Goal: Task Accomplishment & Management: Manage account settings

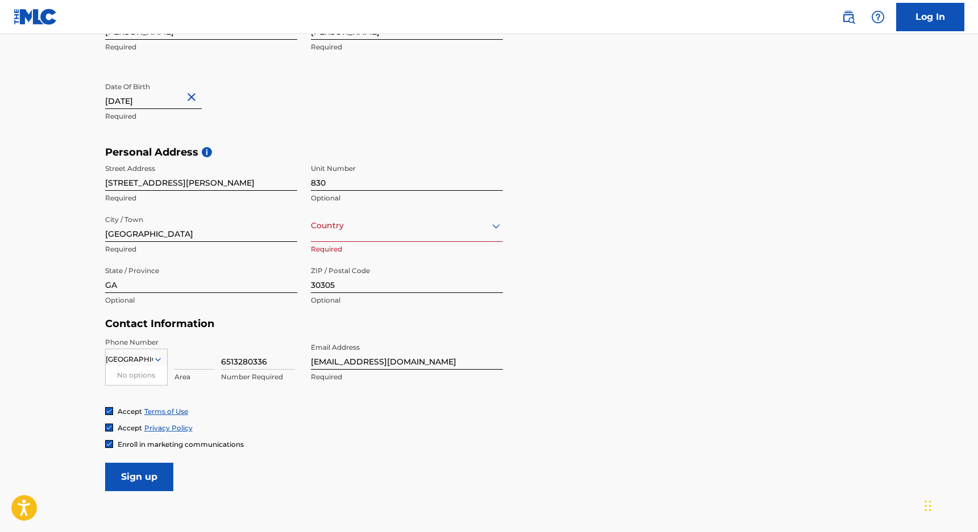
click at [390, 237] on div "Country" at bounding box center [407, 226] width 192 height 32
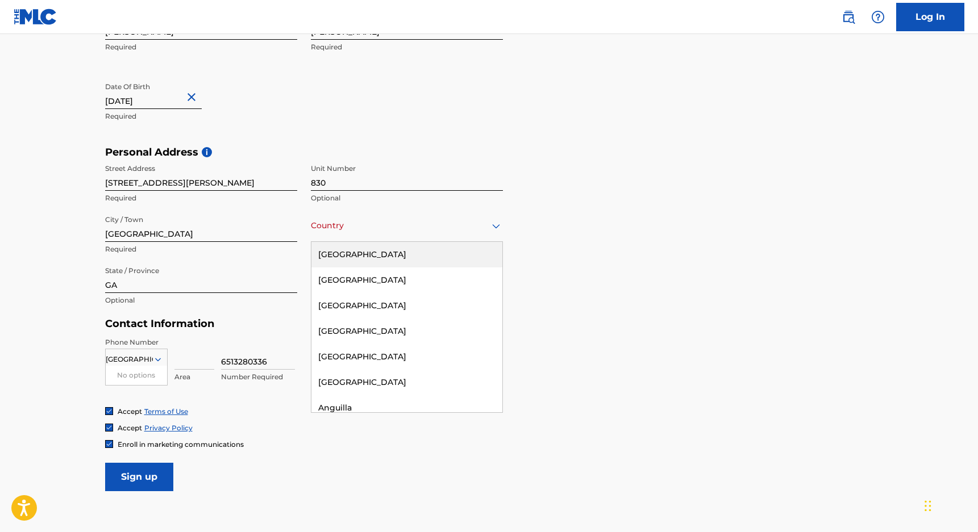
click at [372, 251] on div "[GEOGRAPHIC_DATA]" at bounding box center [406, 255] width 191 height 26
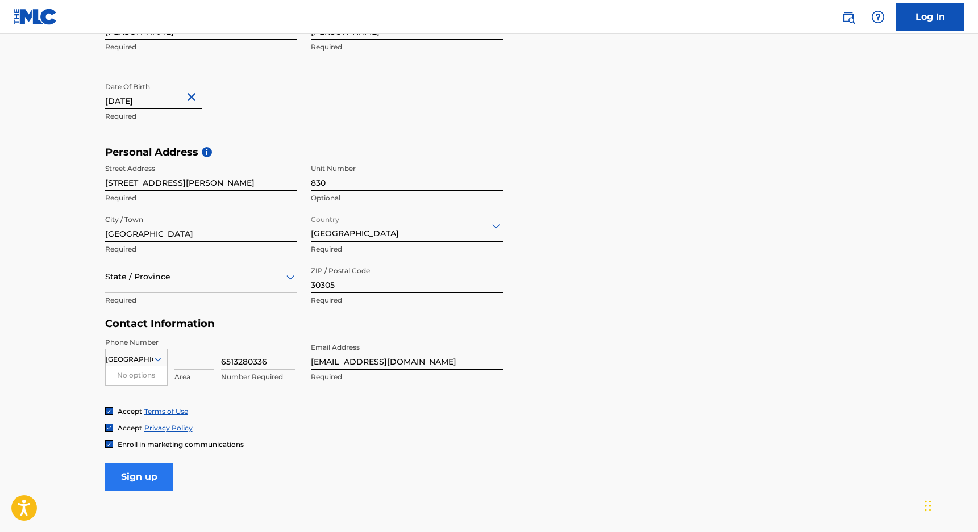
click at [120, 473] on input "Sign up" at bounding box center [139, 477] width 68 height 28
click at [141, 294] on div "option , selected. Select is focused ,type to refine list, press Down to open t…" at bounding box center [201, 286] width 192 height 51
click at [144, 287] on div "State / Province" at bounding box center [201, 277] width 192 height 32
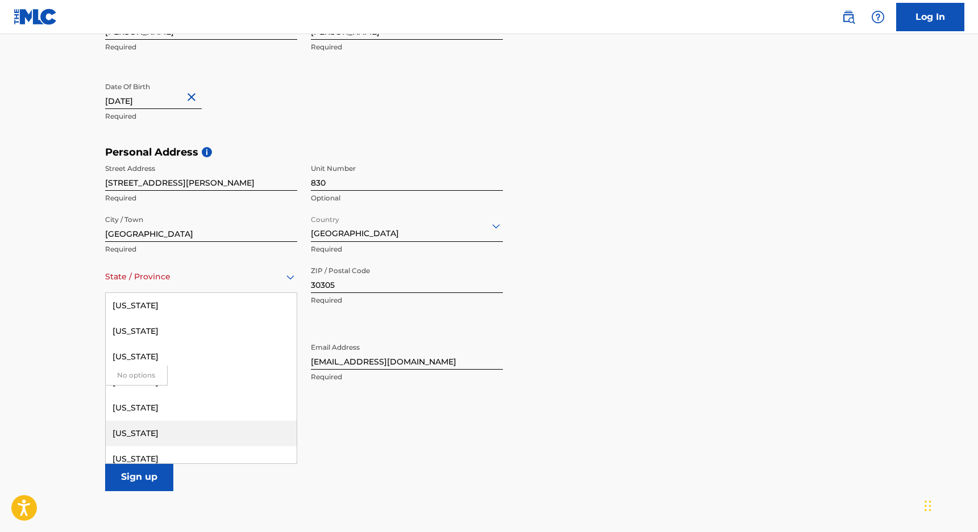
scroll to position [173, 0]
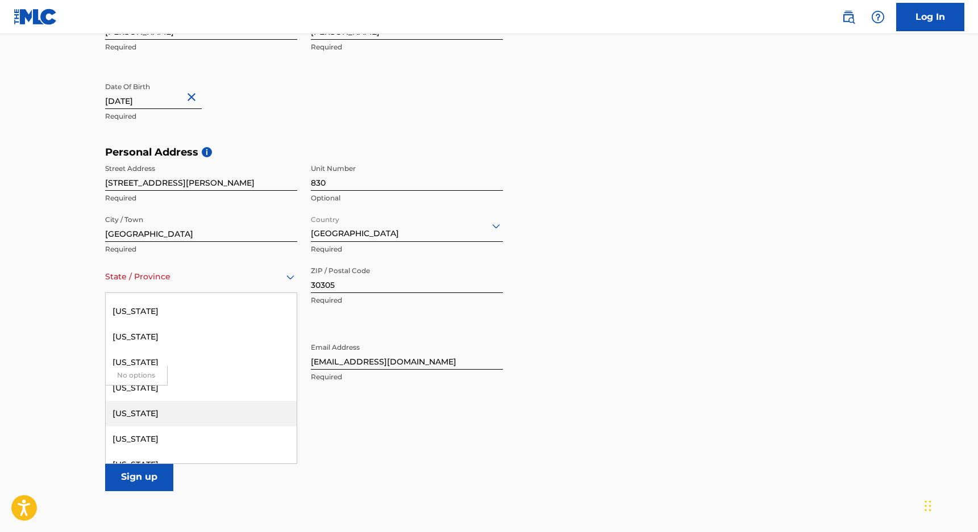
click at [151, 419] on div "[US_STATE]" at bounding box center [201, 414] width 191 height 26
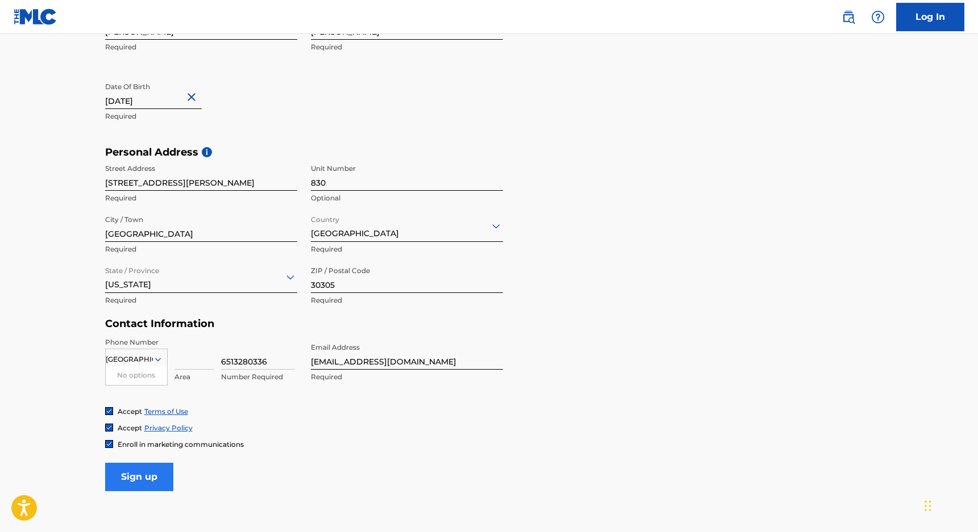
click at [130, 477] on input "Sign up" at bounding box center [139, 477] width 68 height 28
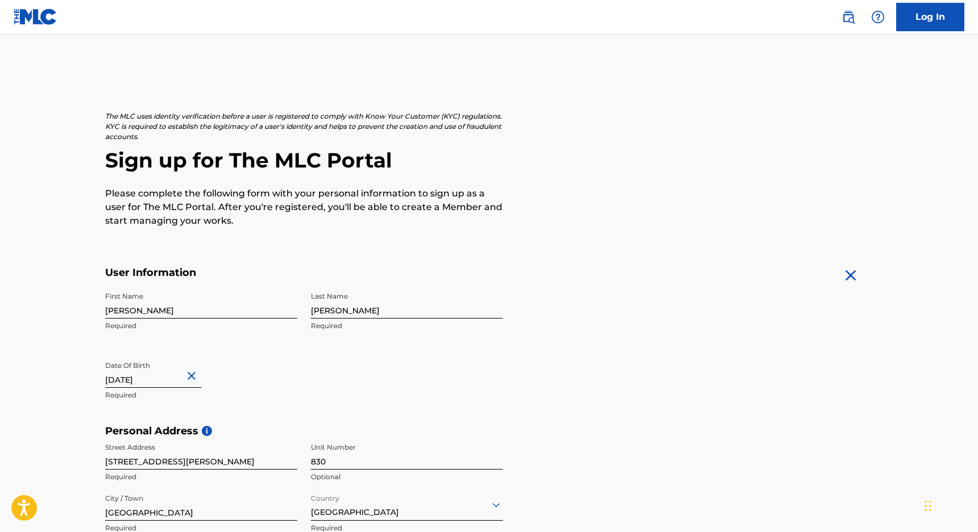
scroll to position [355, 0]
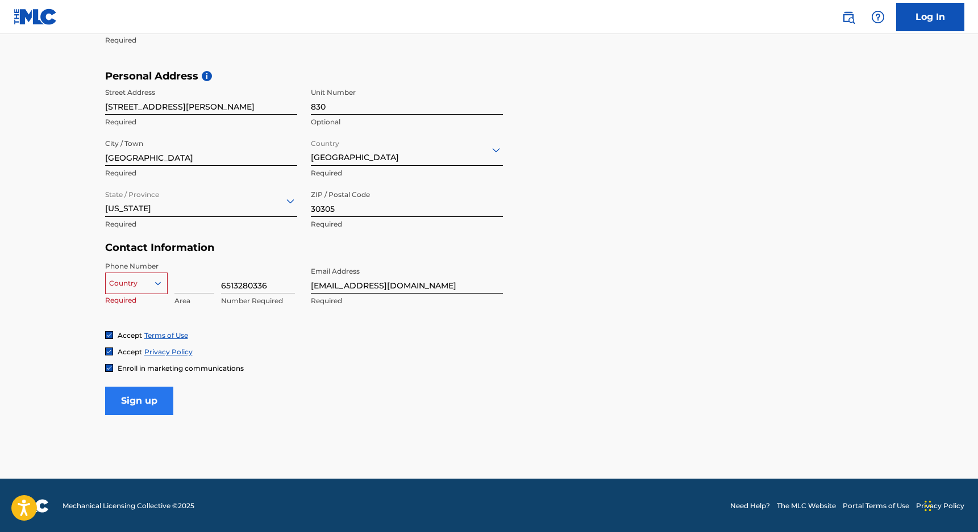
click at [142, 396] on input "Sign up" at bounding box center [139, 401] width 68 height 28
click at [139, 279] on div "[GEOGRAPHIC_DATA]" at bounding box center [136, 283] width 61 height 12
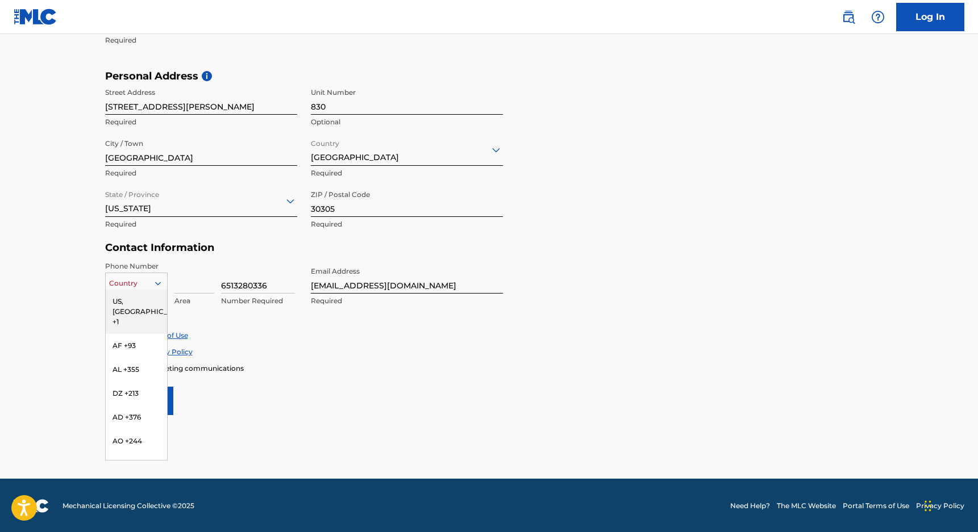
click at [143, 301] on div "US, [GEOGRAPHIC_DATA] +1" at bounding box center [136, 312] width 61 height 44
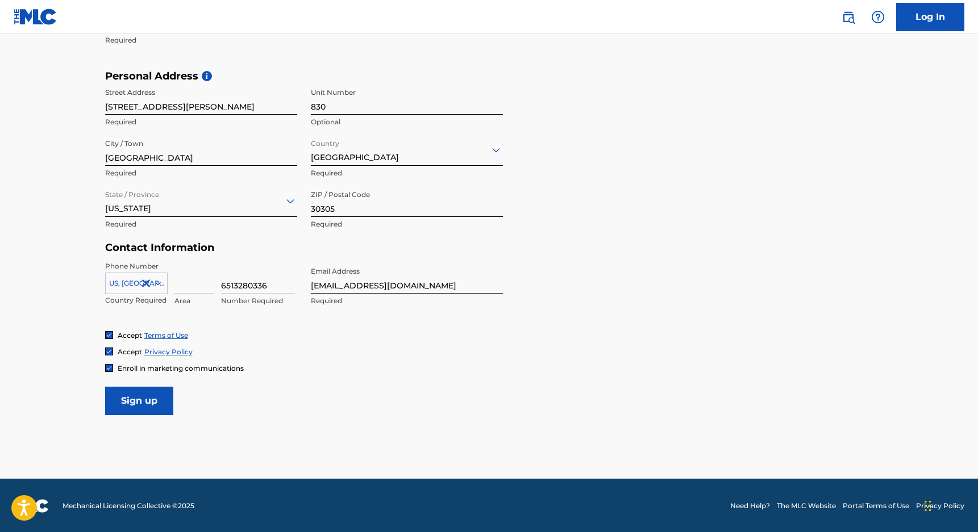
click at [162, 418] on main "The MLC uses identity verification before a user is registered to comply with K…" at bounding box center [489, 79] width 978 height 800
click at [161, 400] on input "Sign up" at bounding box center [139, 401] width 68 height 28
type input "2"
click at [250, 393] on form "User Information First Name Finn Required Last Name Sutton Required Date Of Bir…" at bounding box center [489, 163] width 768 height 504
click at [227, 280] on input "6513280336" at bounding box center [258, 277] width 74 height 32
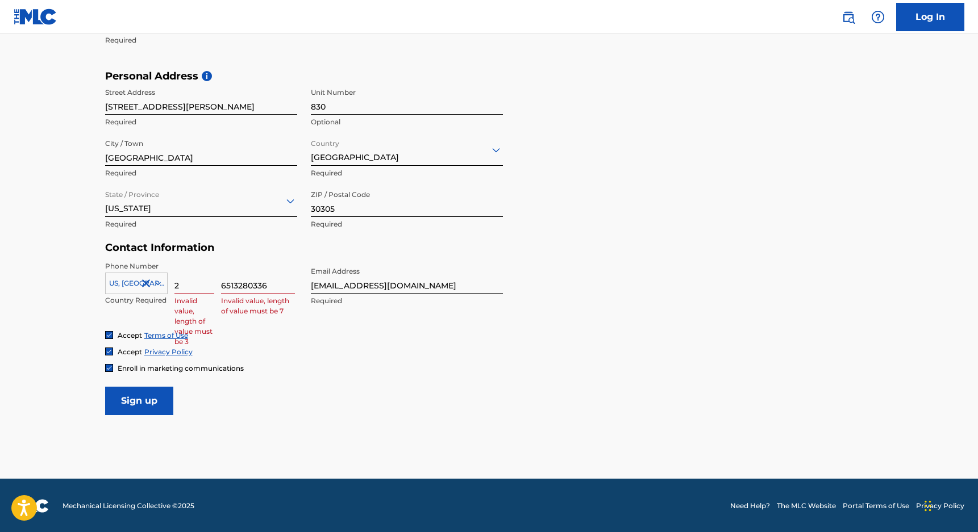
click at [228, 281] on input "6513280336" at bounding box center [258, 277] width 74 height 32
click at [189, 285] on input "2" at bounding box center [194, 277] width 40 height 32
type input "651"
click at [229, 273] on input at bounding box center [258, 277] width 74 height 32
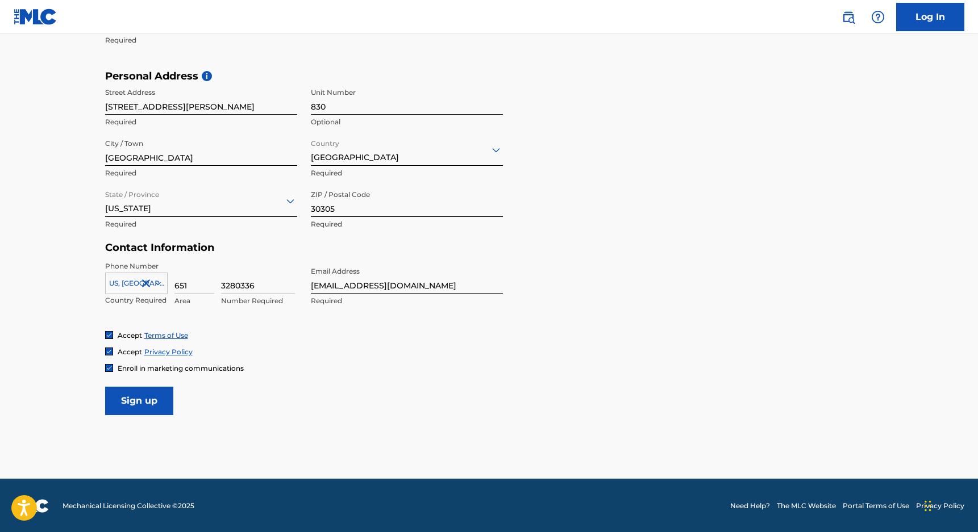
type input "3280336"
click at [302, 379] on form "User Information First Name Finn Required Last Name Sutton Required Date Of Bir…" at bounding box center [489, 163] width 768 height 504
click at [144, 398] on input "Sign up" at bounding box center [139, 401] width 68 height 28
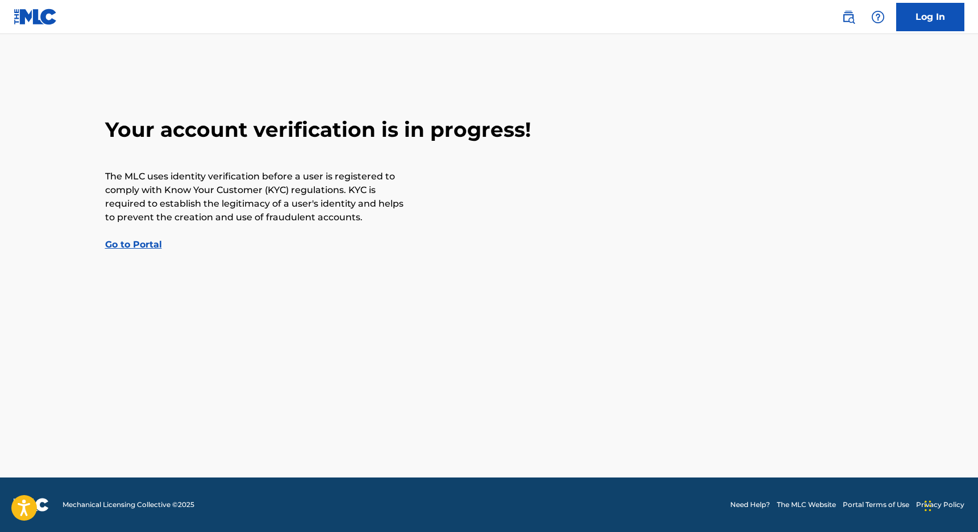
click at [132, 244] on link "Go to Portal" at bounding box center [133, 244] width 57 height 11
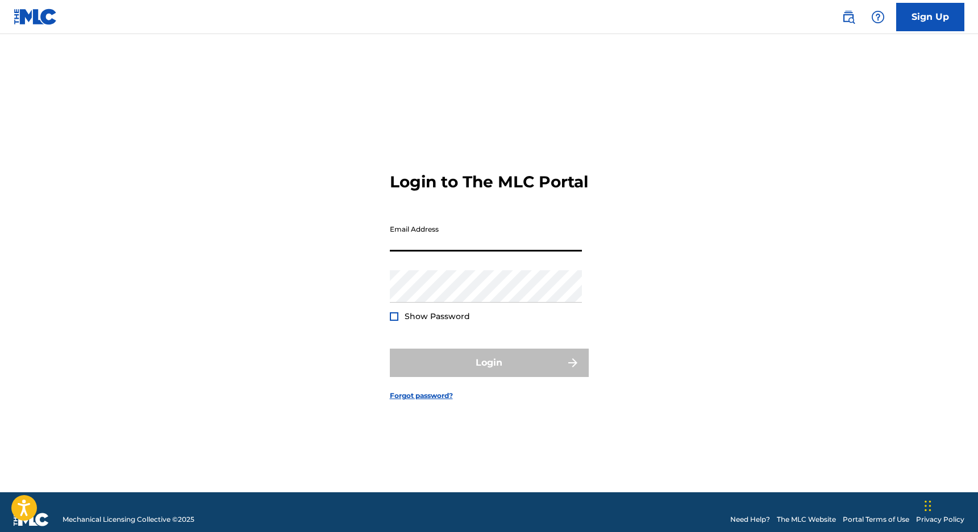
click at [406, 251] on input "Email Address" at bounding box center [486, 235] width 192 height 32
click at [392, 236] on input "Email Address" at bounding box center [486, 235] width 192 height 32
click at [323, 234] on div "Login to The MLC Portal Email Address Password Show Password Login Forgot passw…" at bounding box center [488, 277] width 795 height 430
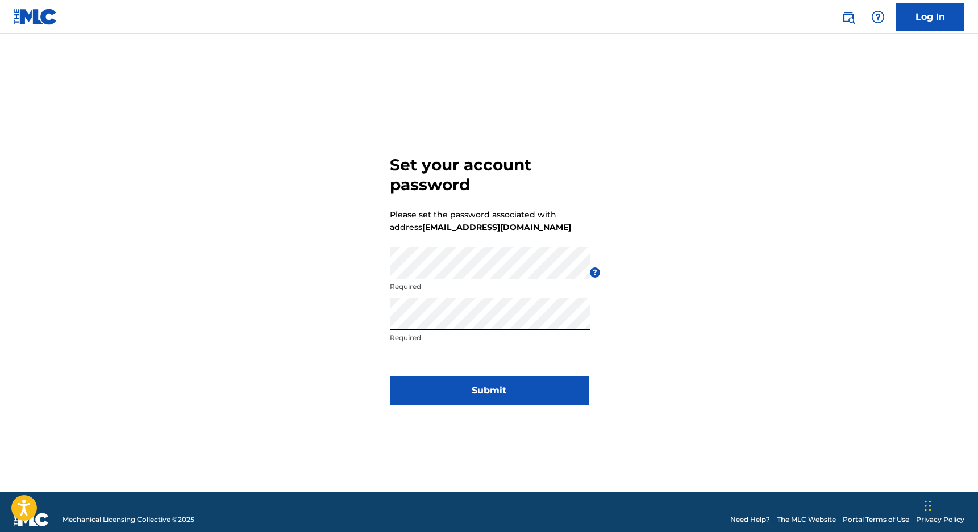
click at [489, 390] on button "Submit" at bounding box center [489, 391] width 199 height 28
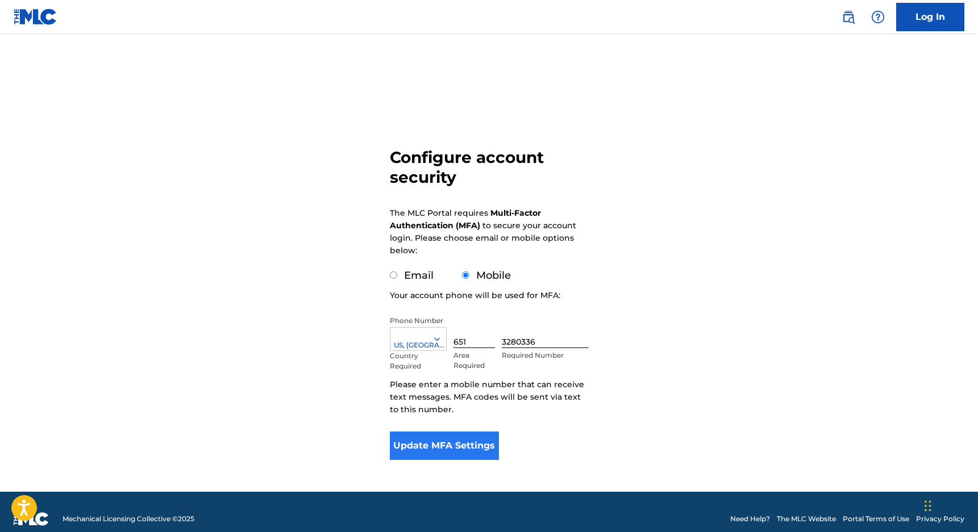
click at [450, 439] on button "Update MFA Settings" at bounding box center [445, 446] width 110 height 28
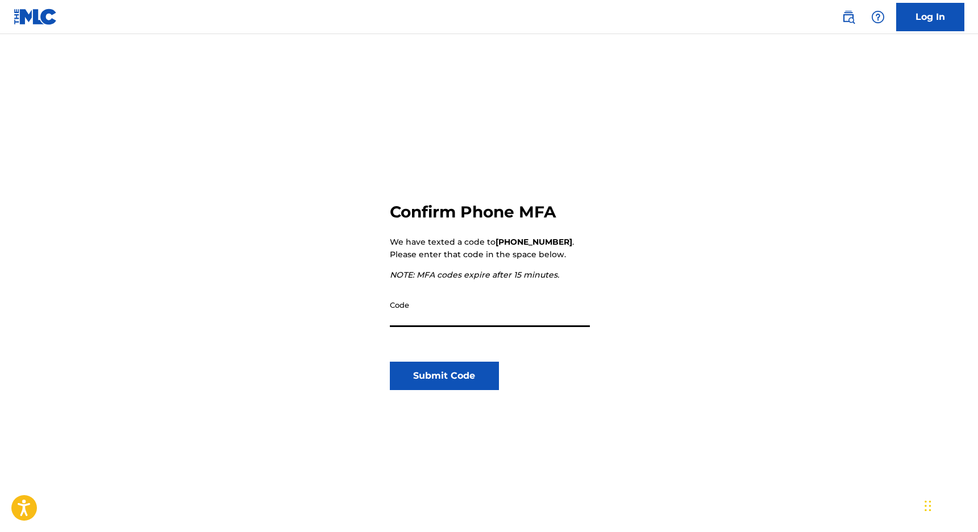
click at [419, 324] on input "Code" at bounding box center [490, 311] width 200 height 32
click at [417, 322] on input "Code" at bounding box center [490, 311] width 200 height 32
type input "484926"
click at [436, 378] on button "Submit Code" at bounding box center [445, 376] width 110 height 28
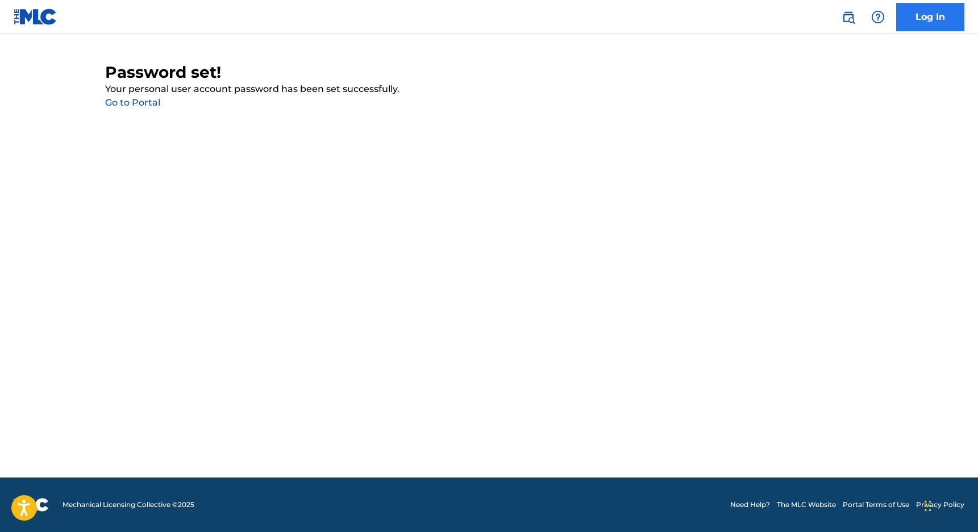
click at [942, 18] on link "Log In" at bounding box center [930, 17] width 68 height 28
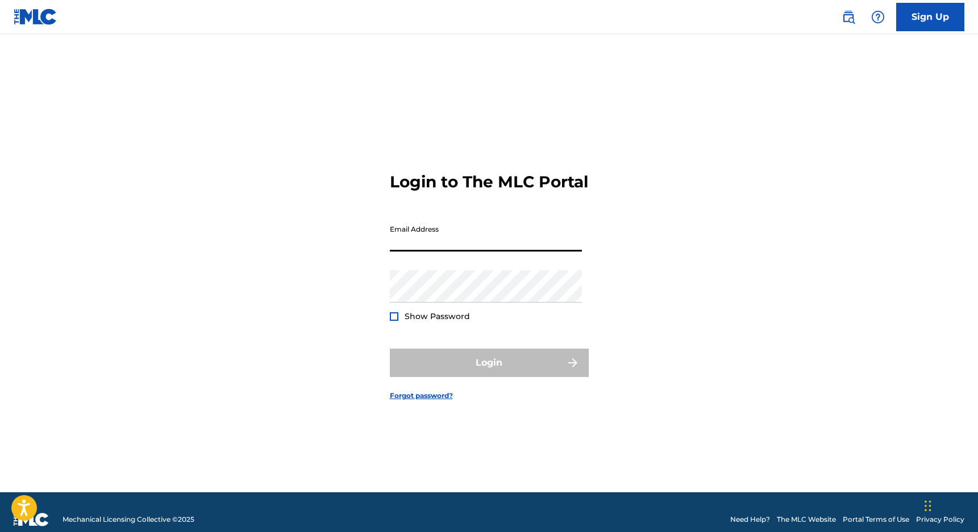
type input "[EMAIL_ADDRESS][DOMAIN_NAME]"
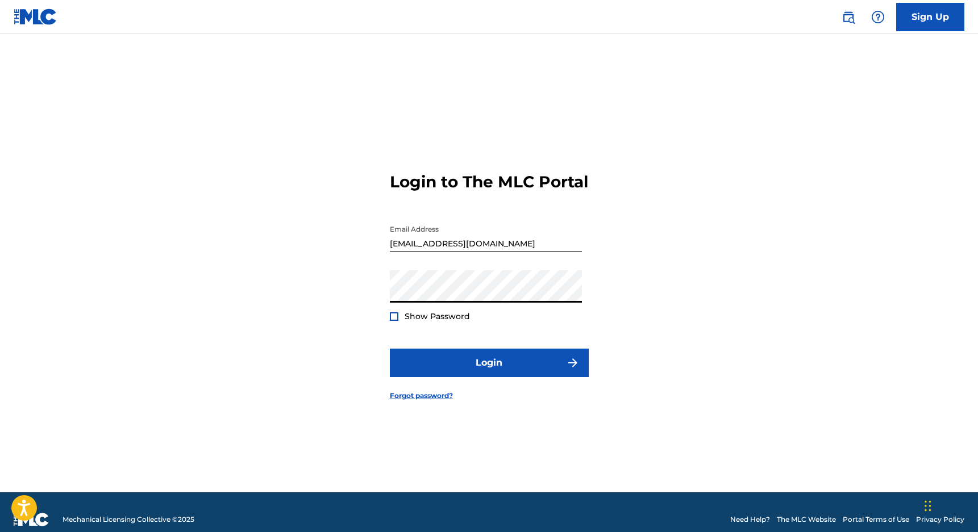
scroll to position [2, 0]
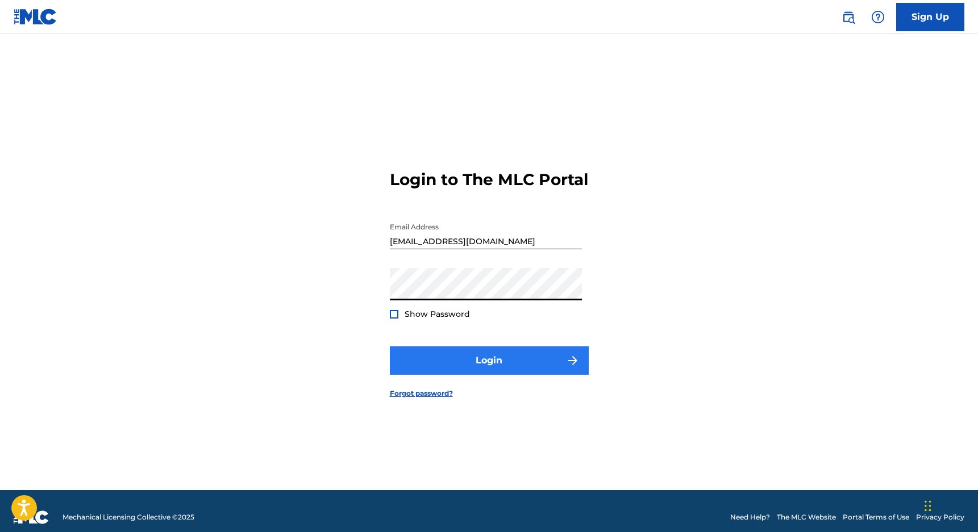
click at [515, 375] on button "Login" at bounding box center [489, 361] width 199 height 28
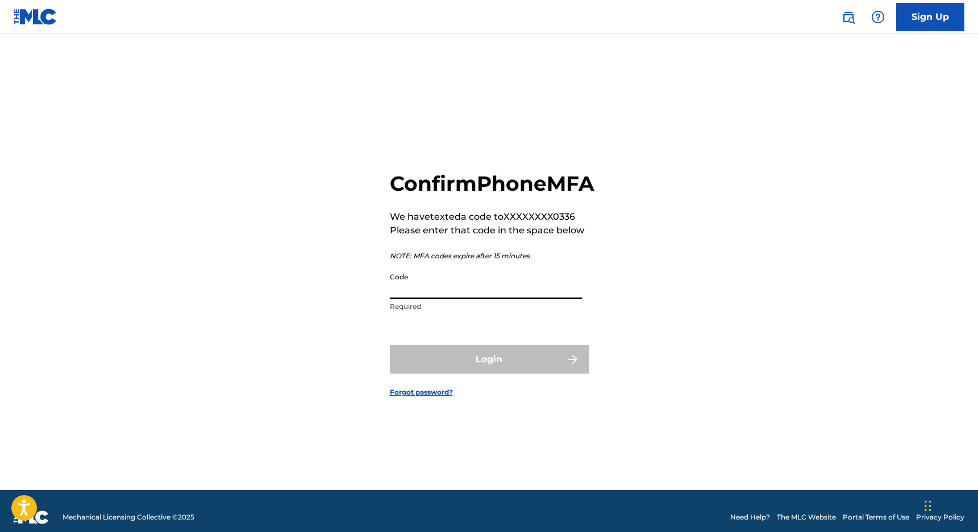
click at [395, 289] on input "Code" at bounding box center [486, 283] width 192 height 32
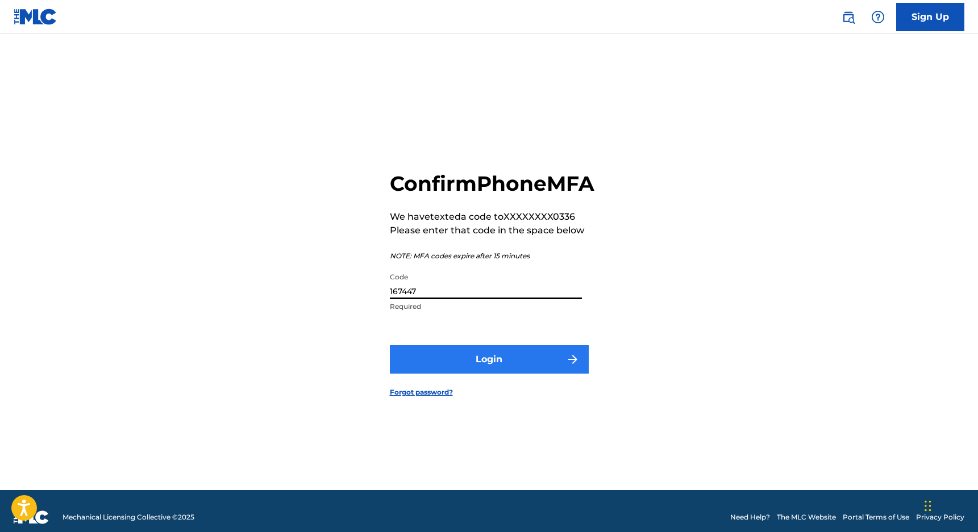
type input "167447"
click at [443, 371] on button "Login" at bounding box center [489, 359] width 199 height 28
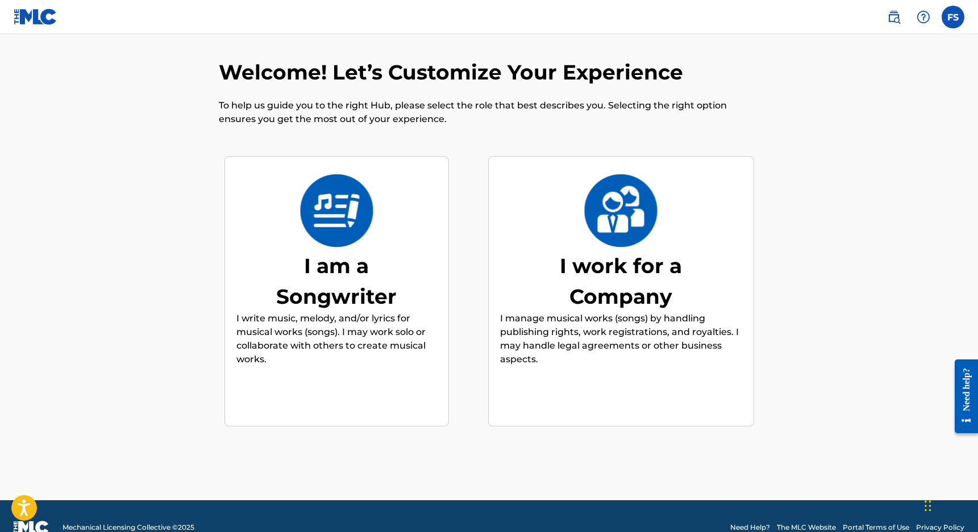
click at [382, 268] on div "I am a Songwriter" at bounding box center [336, 281] width 170 height 61
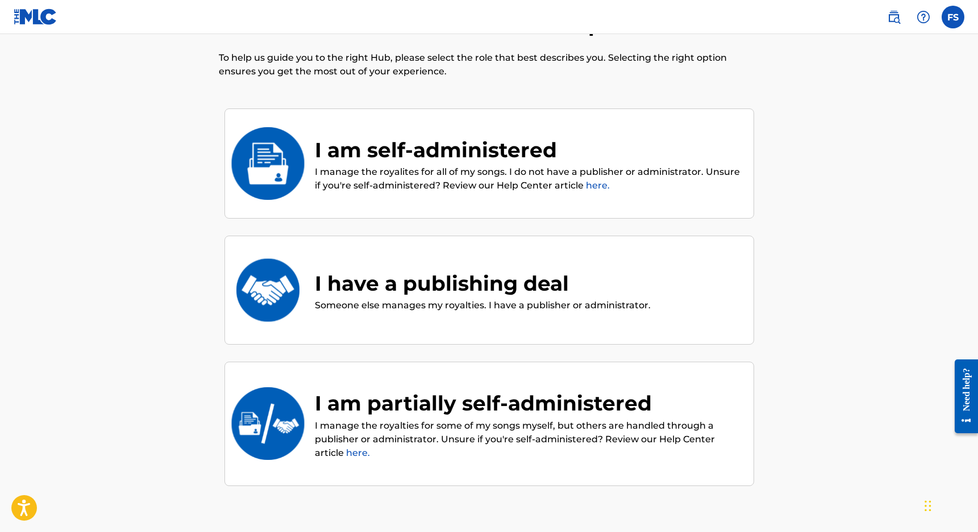
click at [382, 266] on div "I have a publishing deal Someone else manages my royalties. I have a publisher …" at bounding box center [489, 290] width 506 height 57
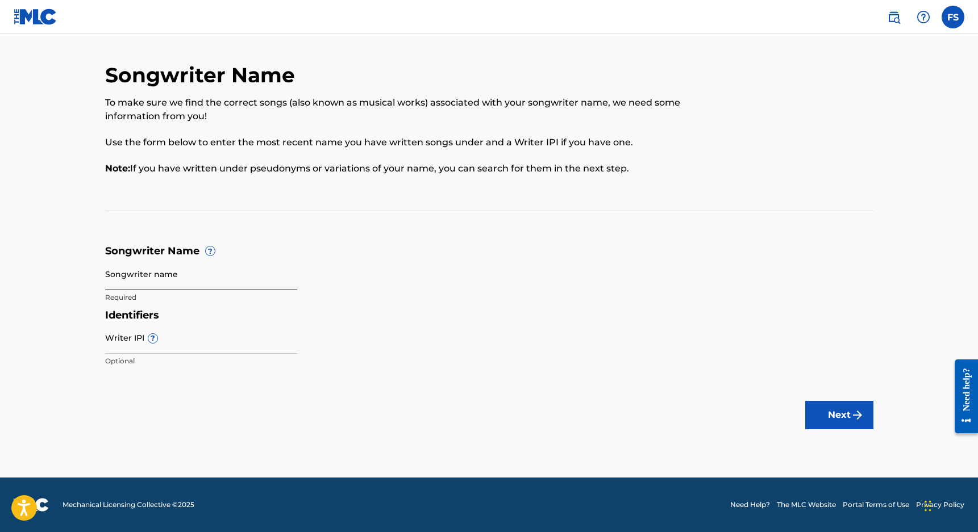
click at [199, 276] on input "Songwriter name" at bounding box center [201, 274] width 192 height 32
click at [173, 345] on input "Writer IPI ?" at bounding box center [201, 338] width 192 height 32
click at [195, 283] on input "Songwriter name" at bounding box center [201, 274] width 192 height 32
type input "[PERSON_NAME]"
drag, startPoint x: 195, startPoint y: 283, endPoint x: 196, endPoint y: 340, distance: 57.4
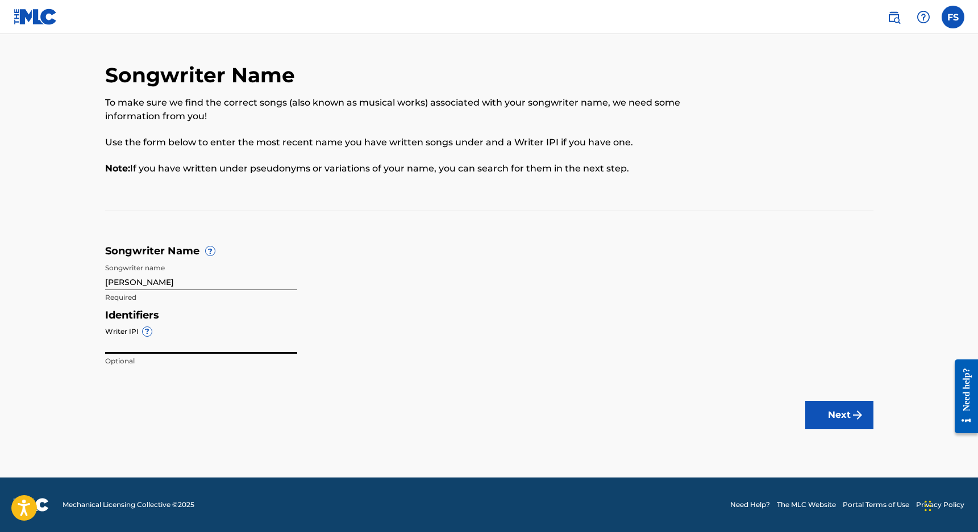
click at [196, 340] on input "Writer IPI ?" at bounding box center [201, 338] width 192 height 32
paste input "1255564247"
type input "1255564247"
click at [854, 421] on button "Next" at bounding box center [839, 415] width 68 height 28
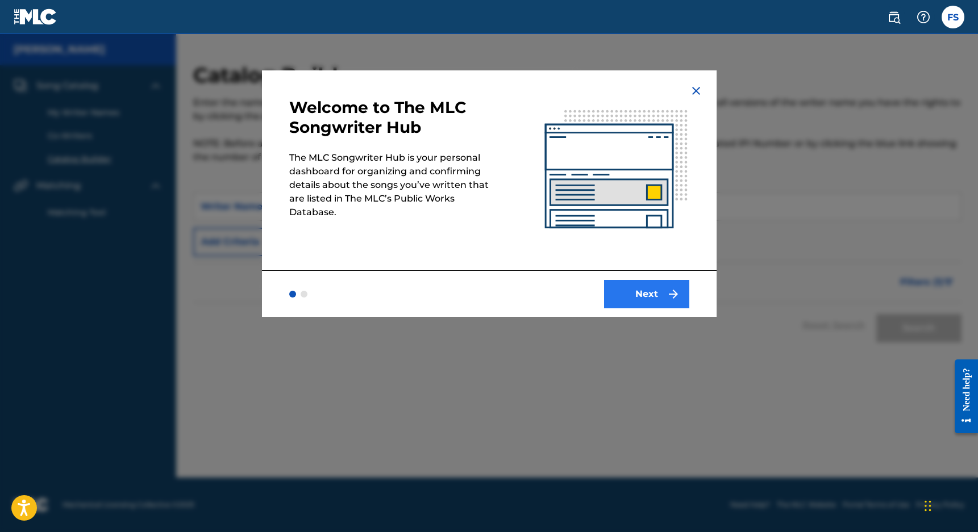
click at [643, 287] on button "Next" at bounding box center [646, 294] width 85 height 28
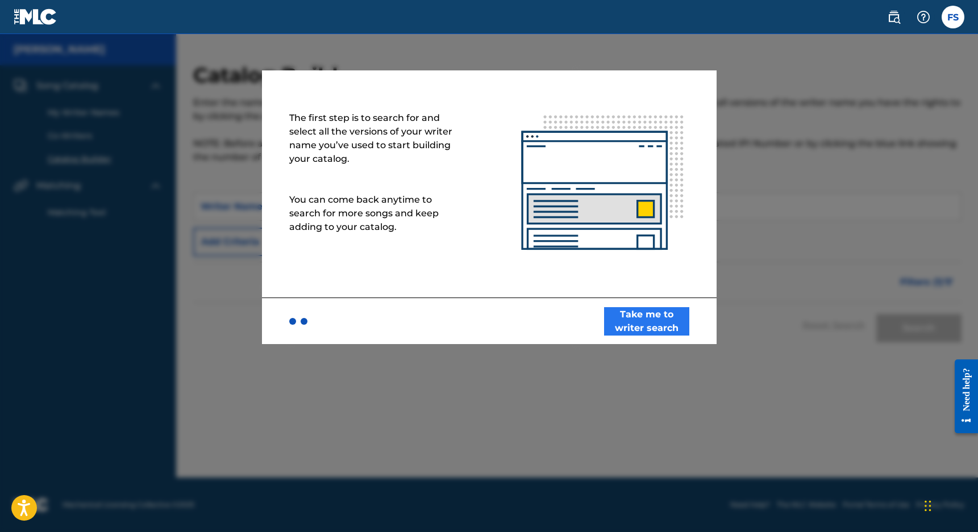
click at [636, 323] on button "Take me to writer search" at bounding box center [646, 321] width 85 height 28
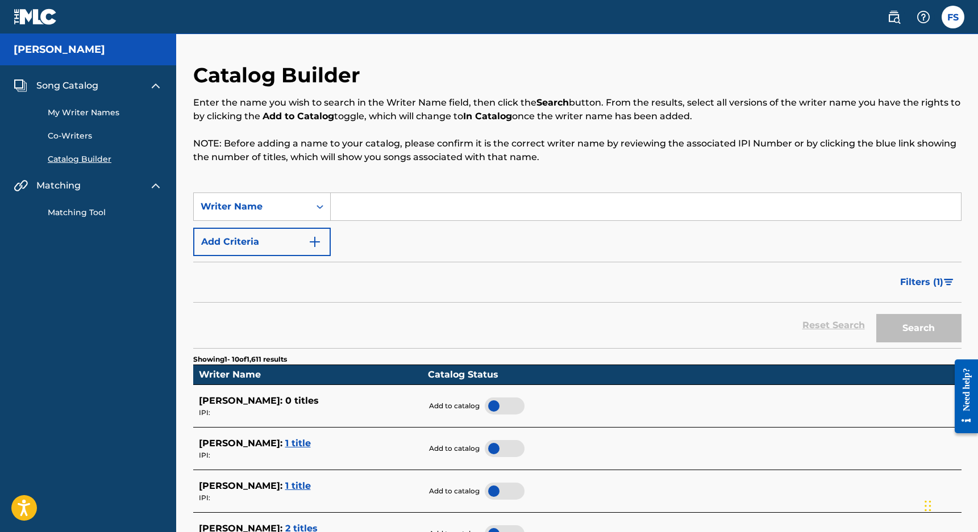
click at [351, 203] on input "Search Form" at bounding box center [646, 206] width 630 height 27
click at [918, 328] on button "Search" at bounding box center [918, 328] width 85 height 28
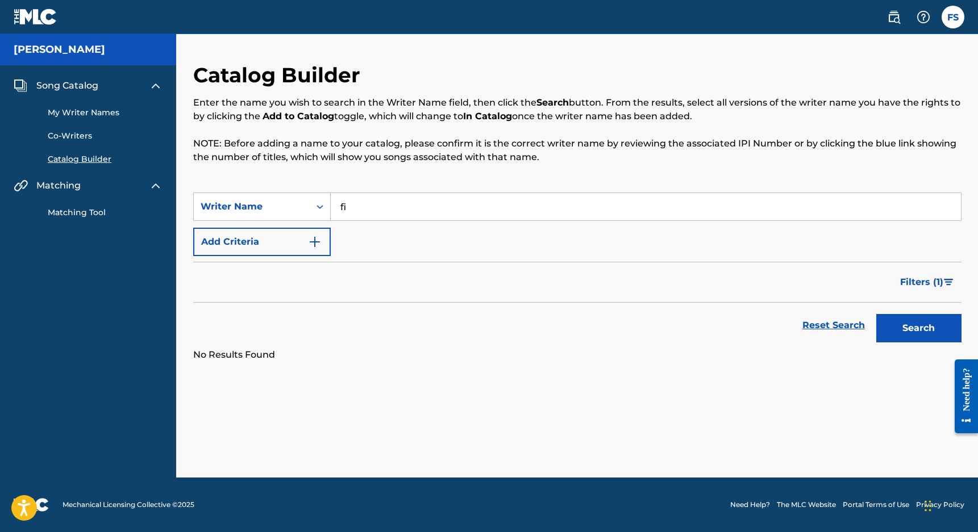
type input "f"
drag, startPoint x: 499, startPoint y: 290, endPoint x: 487, endPoint y: 285, distance: 13.3
click at [499, 290] on div "Filters ( 1 )" at bounding box center [577, 282] width 768 height 41
click at [374, 218] on input "Search Form" at bounding box center [646, 206] width 630 height 27
click at [918, 328] on button "Search" at bounding box center [918, 328] width 85 height 28
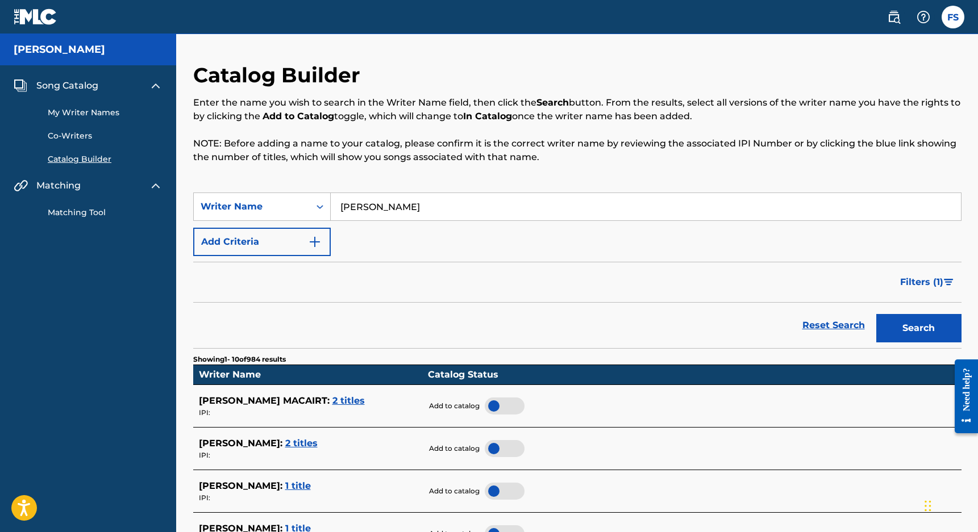
type input "[PERSON_NAME]"
click at [360, 271] on div "Filters ( 1 )" at bounding box center [577, 282] width 768 height 41
click at [405, 208] on input "[PERSON_NAME]" at bounding box center [646, 206] width 630 height 27
click at [918, 328] on button "Search" at bounding box center [918, 328] width 85 height 28
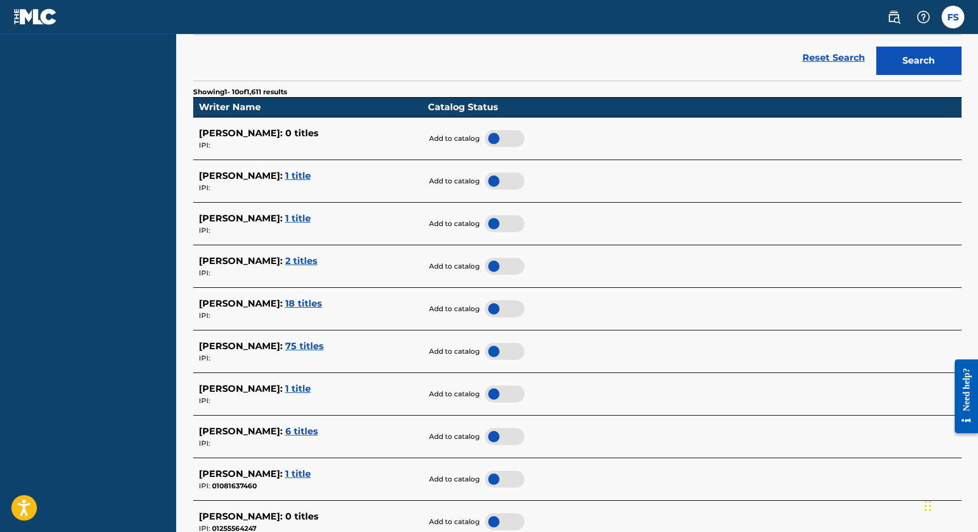
scroll to position [359, 0]
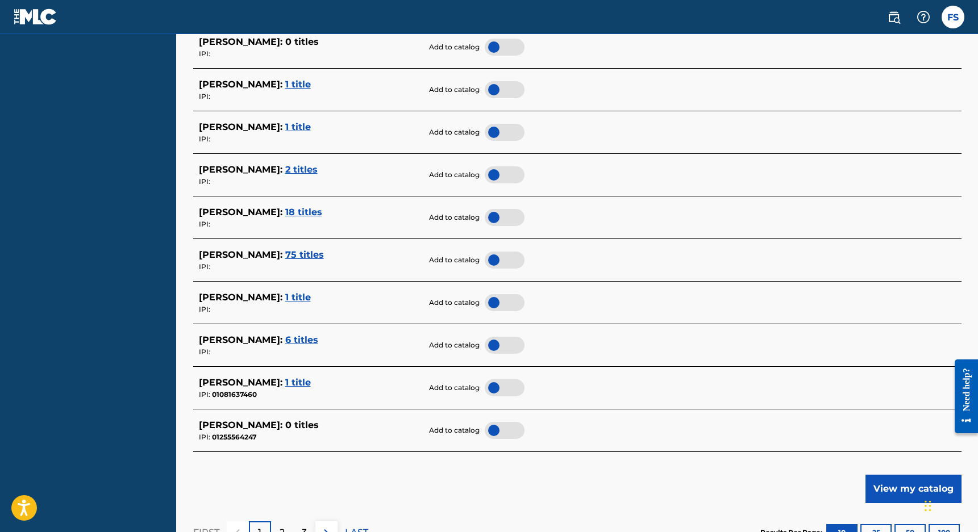
click at [290, 335] on span "6 titles" at bounding box center [301, 340] width 33 height 11
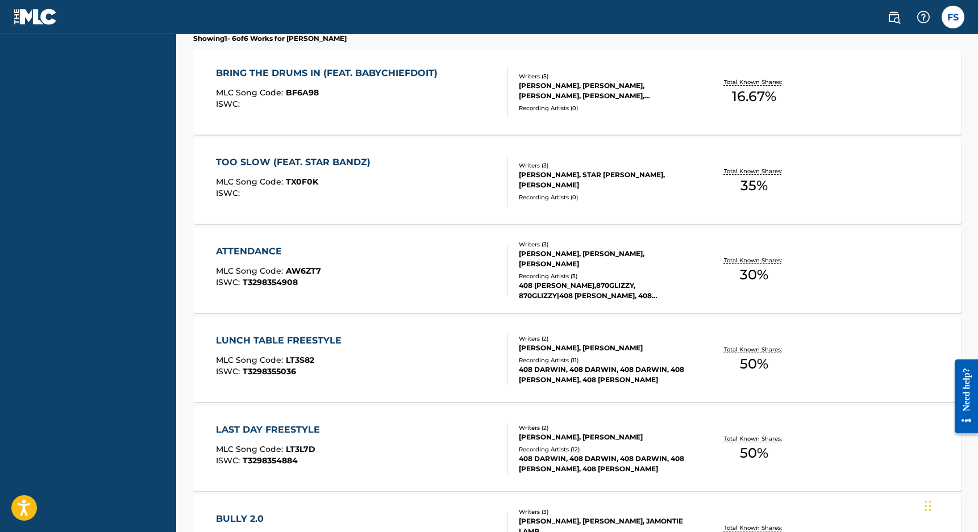
scroll to position [300, 0]
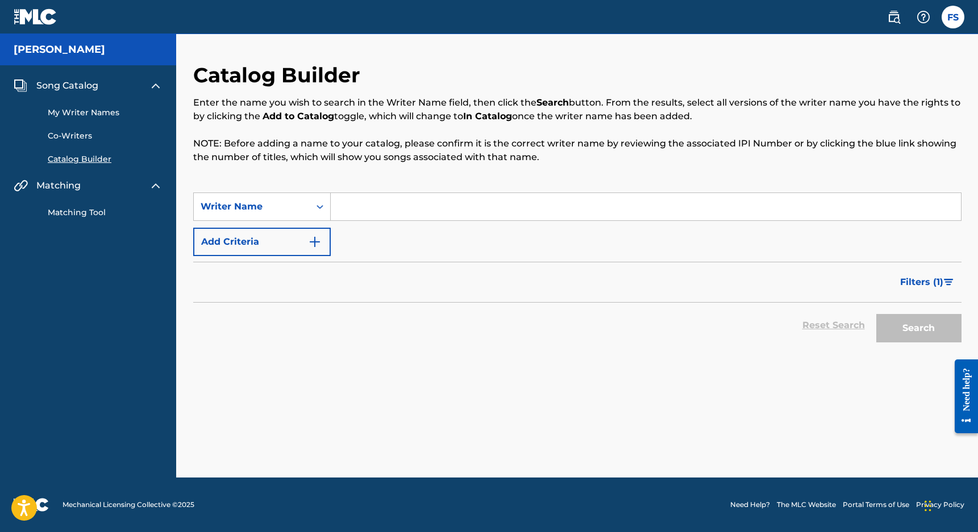
click at [358, 203] on input "Search Form" at bounding box center [646, 206] width 630 height 27
click at [918, 328] on button "Search" at bounding box center [918, 328] width 85 height 28
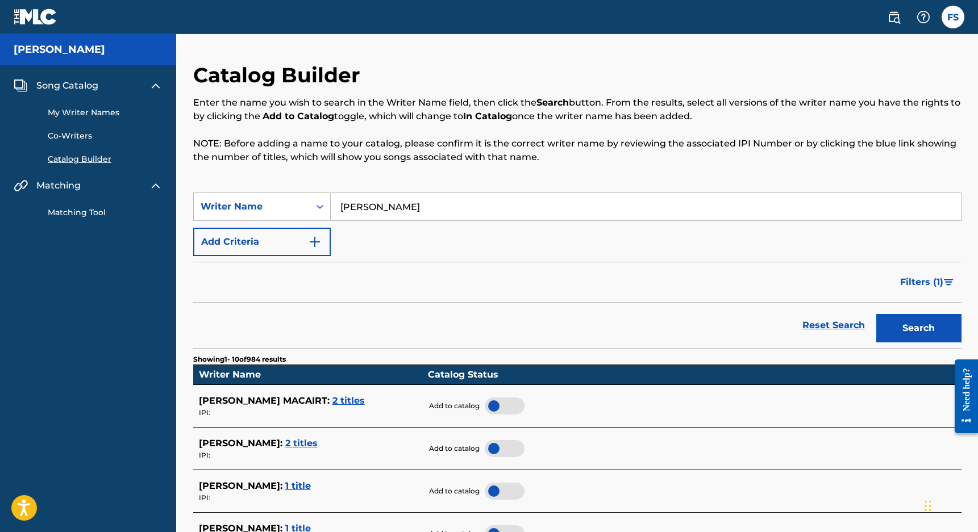
type input "[PERSON_NAME]"
click at [918, 328] on button "Search" at bounding box center [918, 328] width 85 height 28
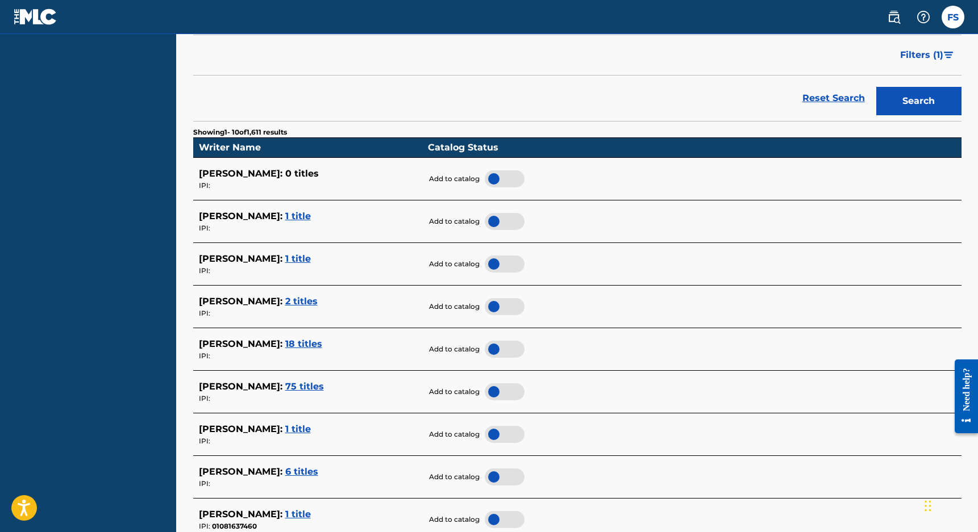
scroll to position [340, 0]
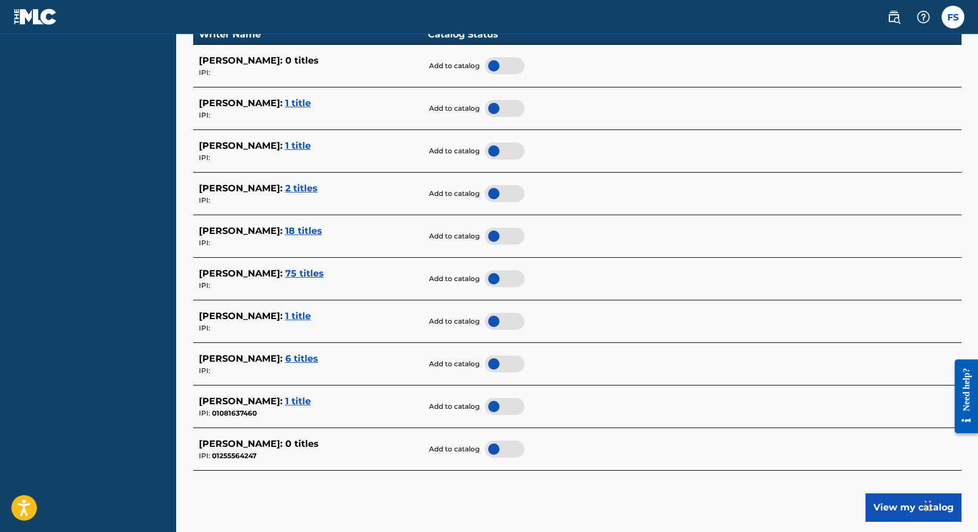
click at [488, 356] on div at bounding box center [505, 364] width 40 height 17
click at [285, 312] on span "1 title" at bounding box center [298, 316] width 26 height 11
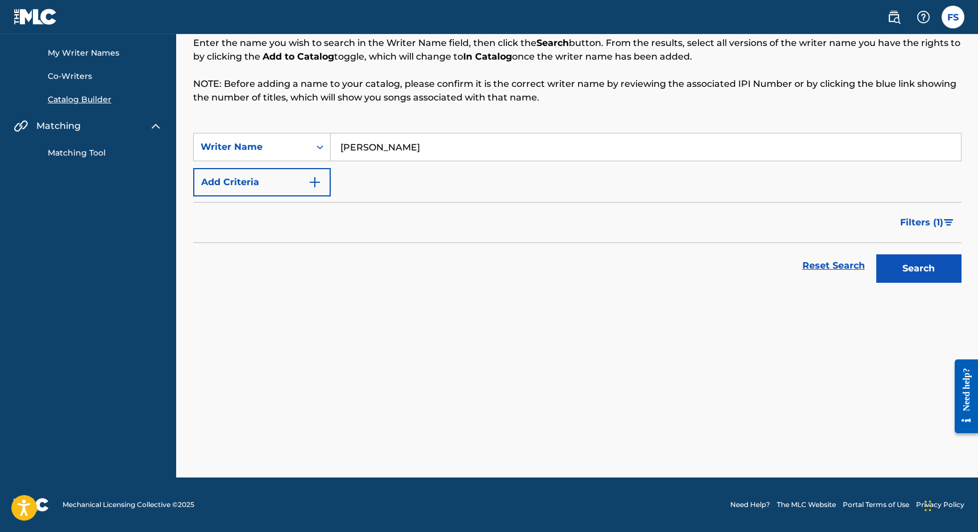
scroll to position [60, 0]
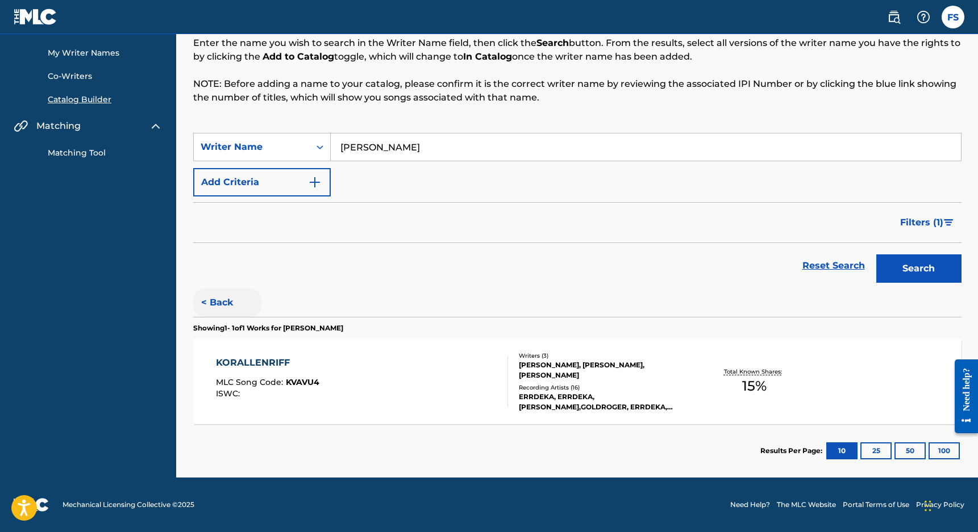
click at [202, 308] on button "< Back" at bounding box center [227, 303] width 68 height 28
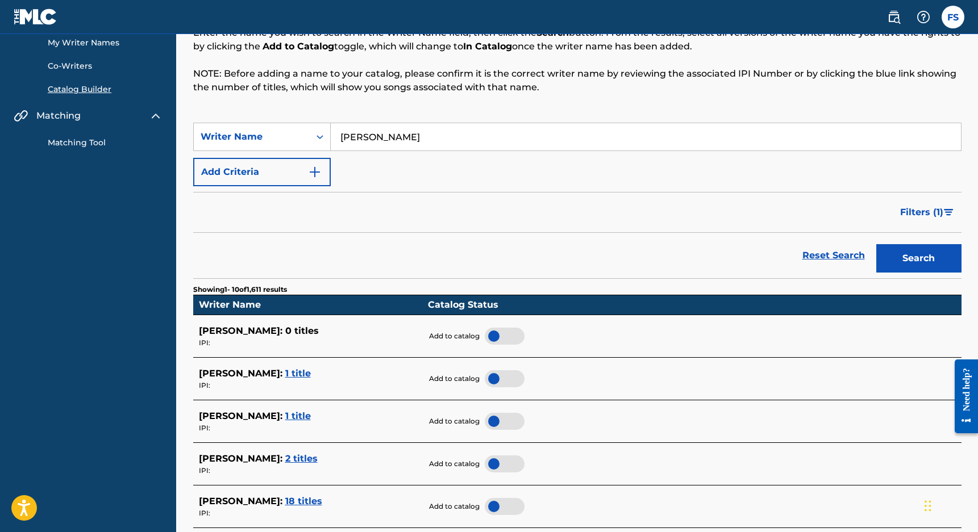
scroll to position [125, 0]
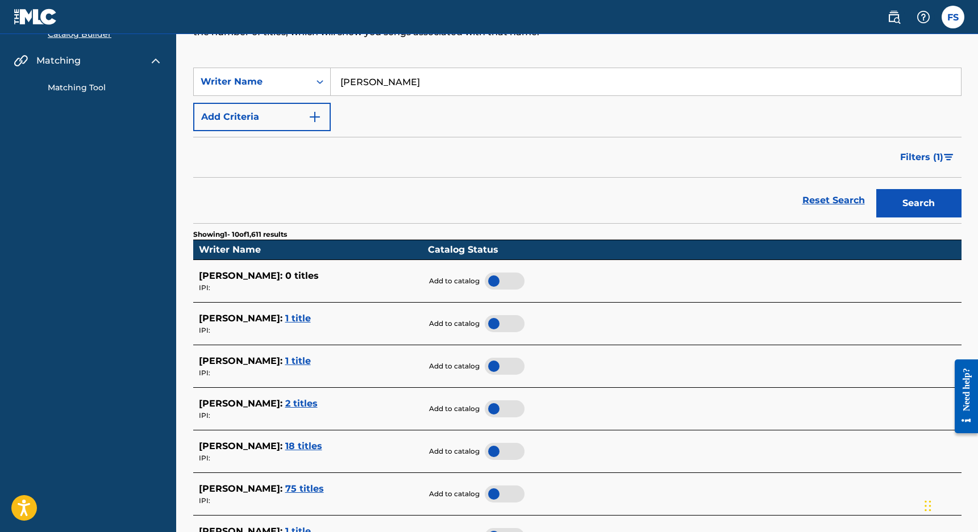
click at [285, 441] on span "18 titles" at bounding box center [303, 446] width 37 height 11
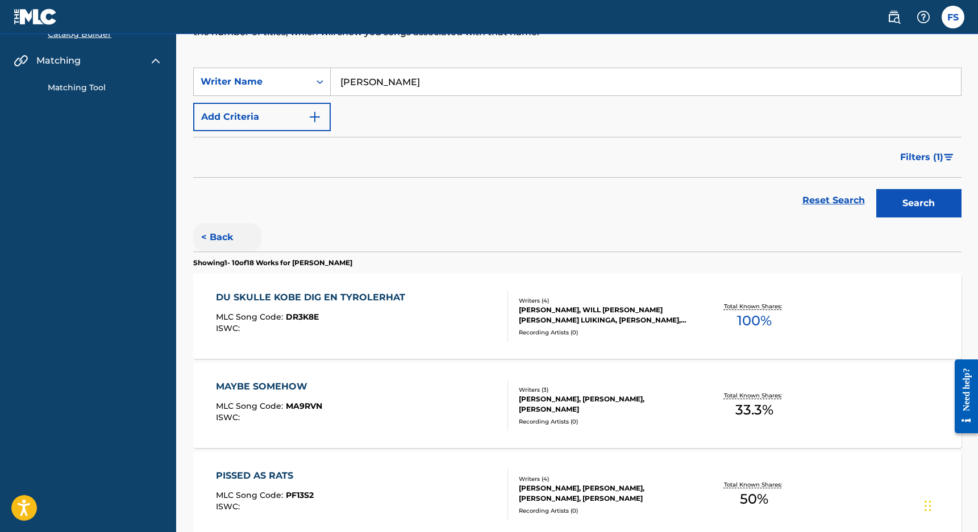
click at [211, 239] on button "< Back" at bounding box center [227, 237] width 68 height 28
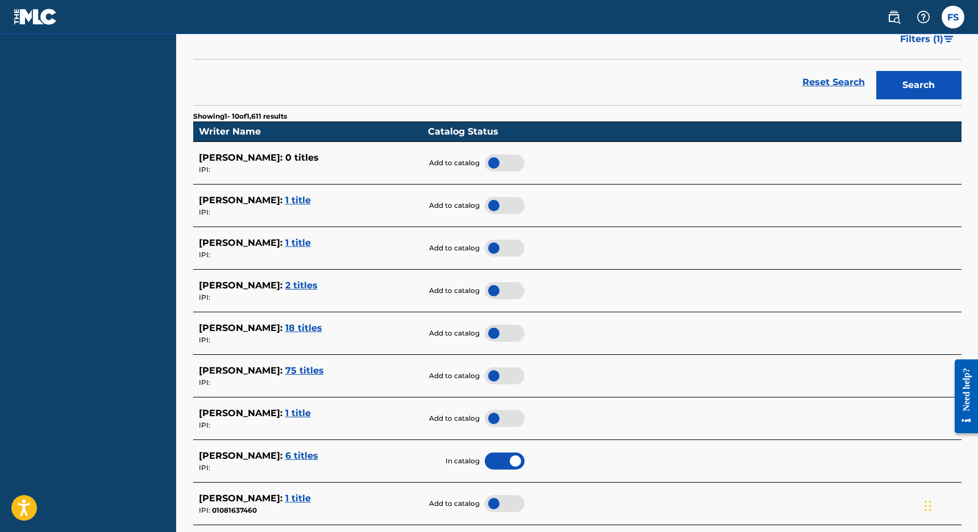
scroll to position [245, 0]
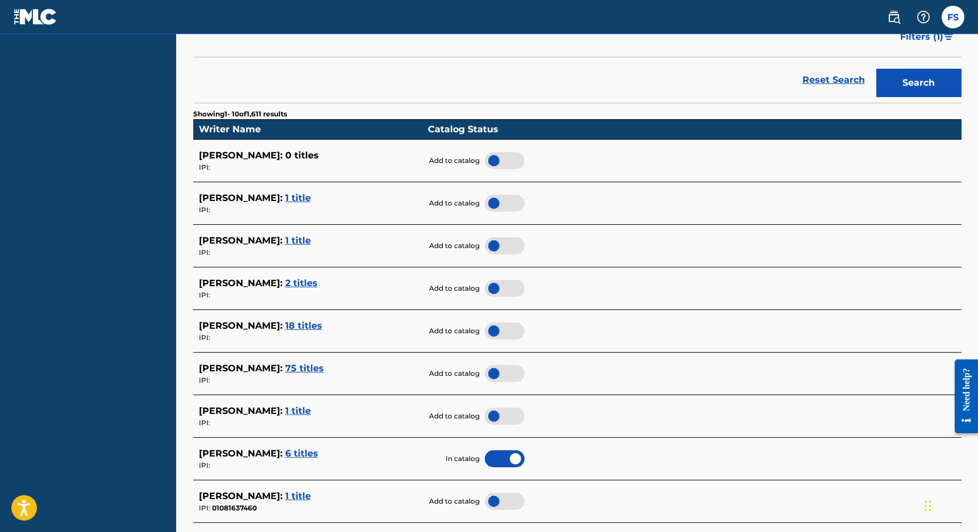
click at [257, 362] on div "[PERSON_NAME] : 75 titles" at bounding box center [310, 369] width 223 height 14
click at [285, 363] on span "75 titles" at bounding box center [304, 368] width 39 height 11
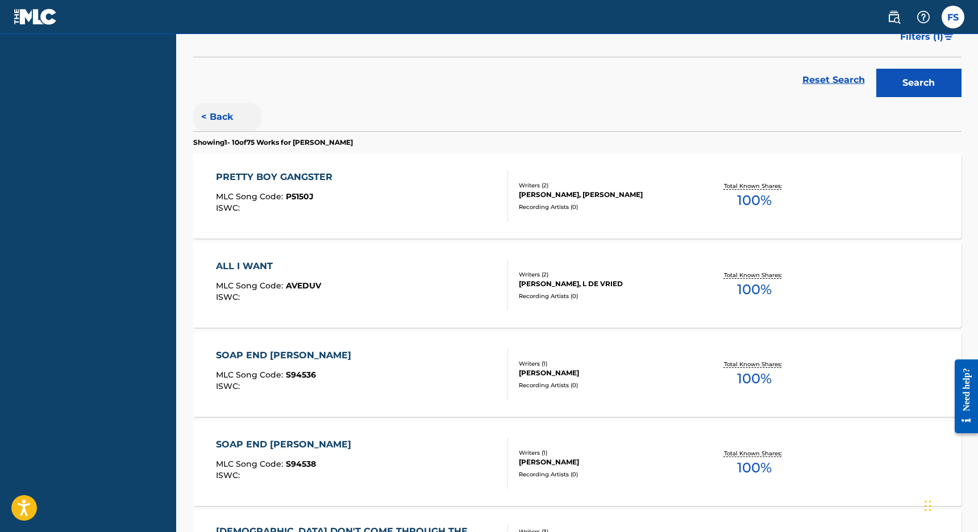
click at [219, 110] on button "< Back" at bounding box center [227, 117] width 68 height 28
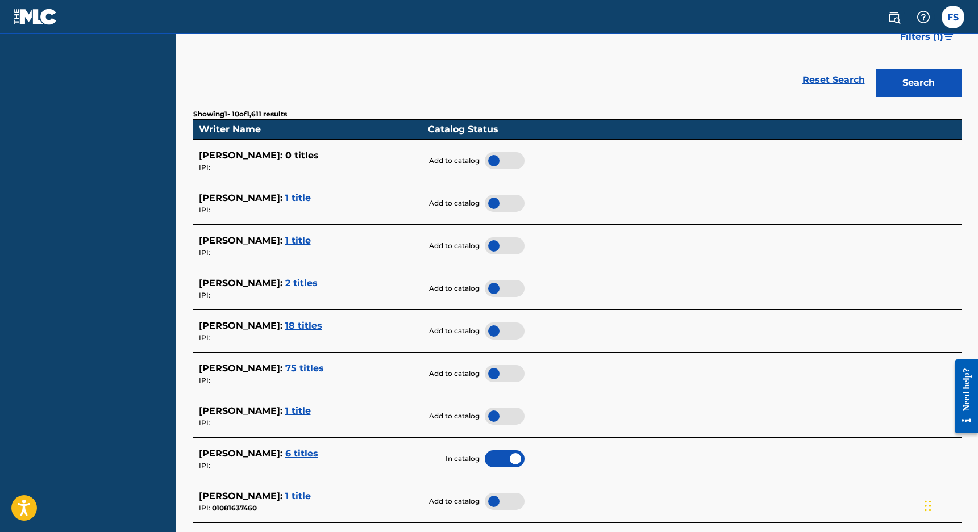
scroll to position [332, 0]
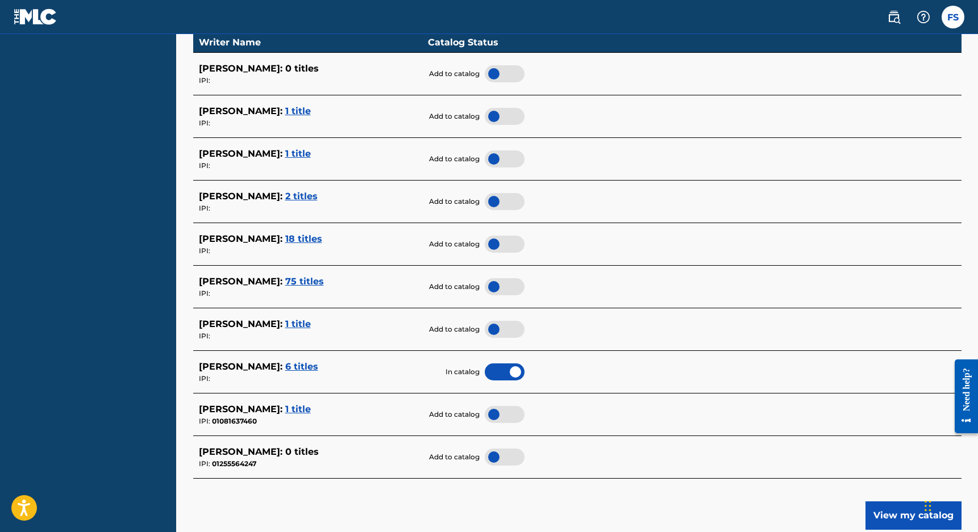
click at [264, 452] on span "[PERSON_NAME] :" at bounding box center [241, 451] width 84 height 11
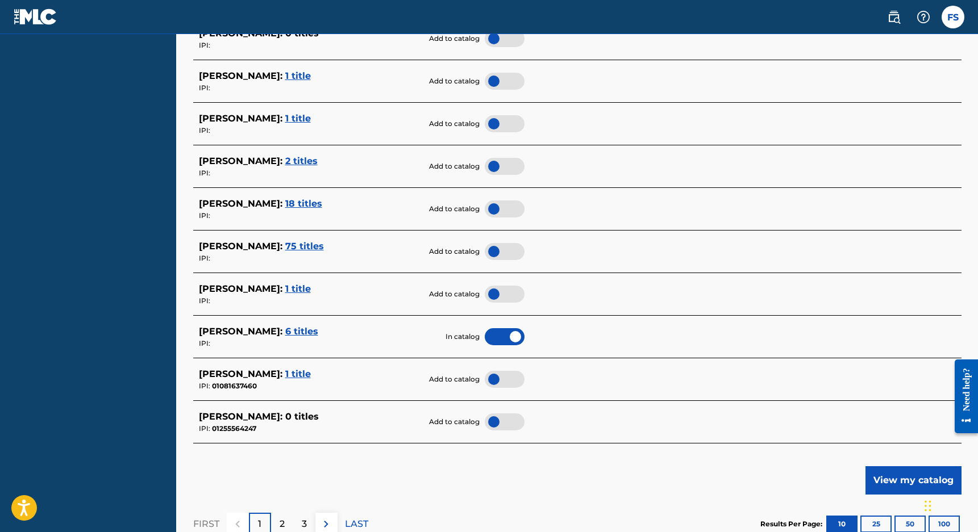
scroll to position [398, 0]
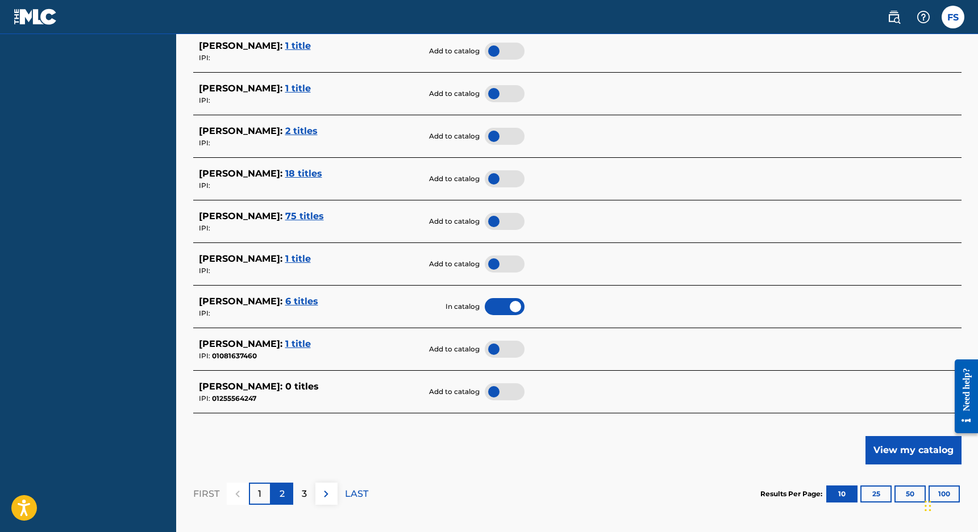
click at [286, 488] on div "2" at bounding box center [282, 494] width 22 height 22
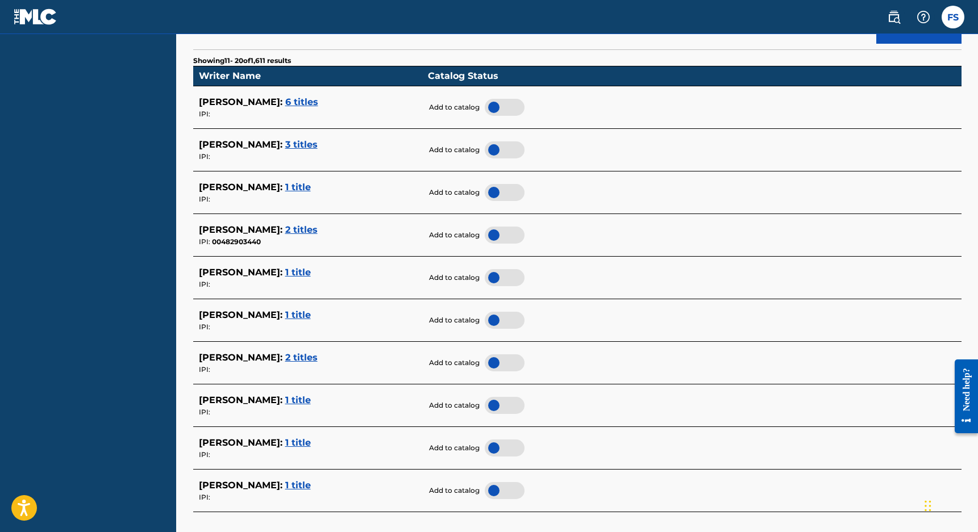
scroll to position [373, 0]
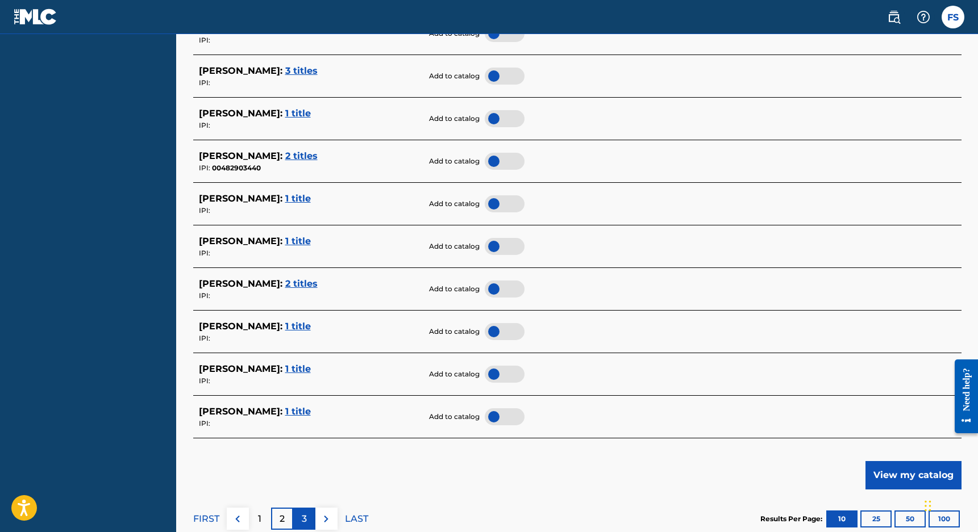
click at [302, 512] on p "3" at bounding box center [304, 519] width 5 height 14
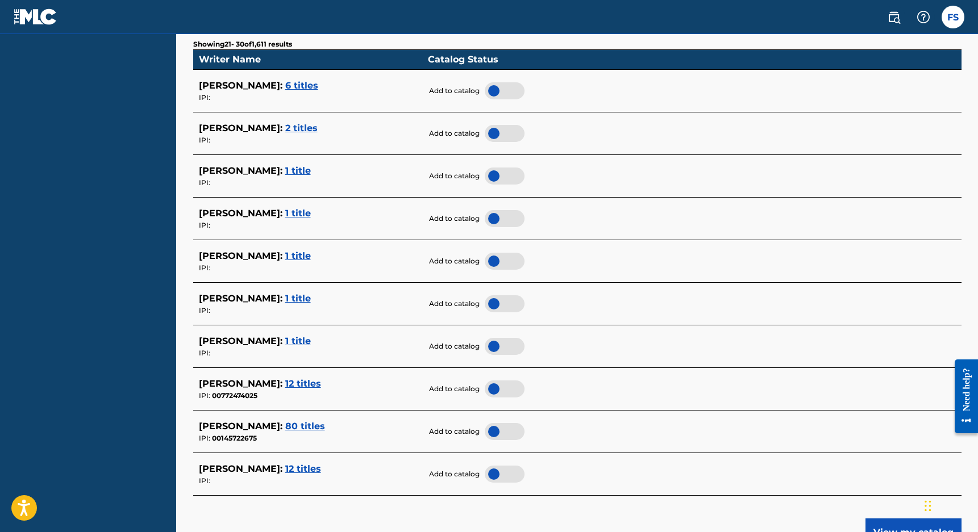
scroll to position [374, 0]
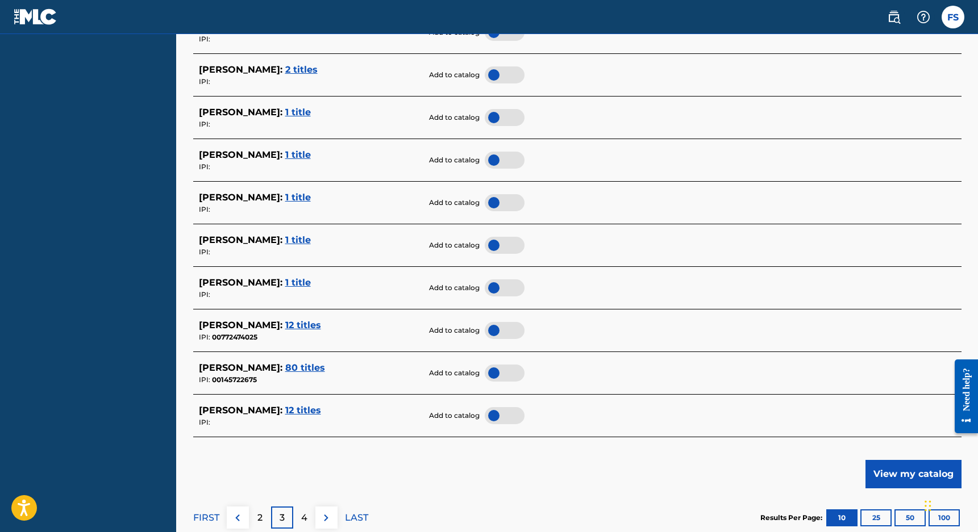
click at [262, 500] on div "FIRST 2 3 4 LAST" at bounding box center [280, 518] width 175 height 59
click at [299, 507] on div "4" at bounding box center [304, 518] width 22 height 22
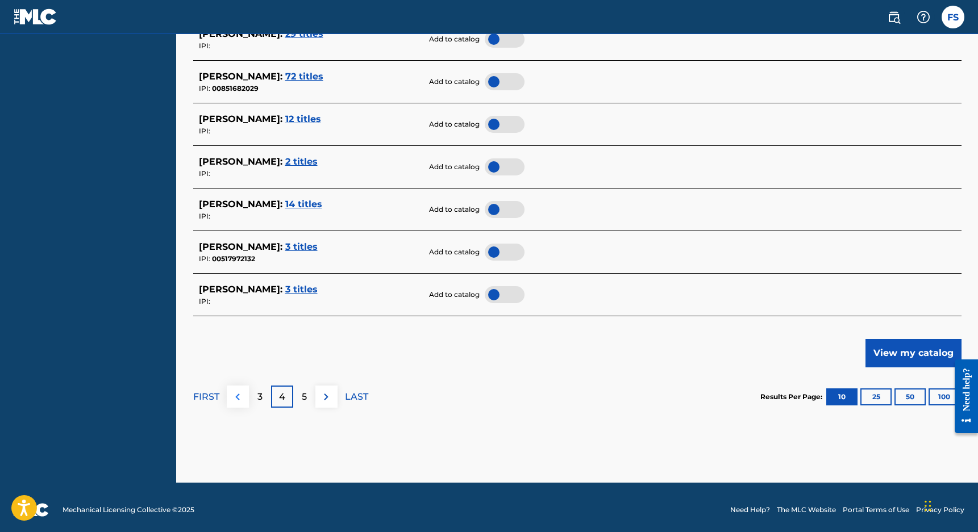
scroll to position [494, 0]
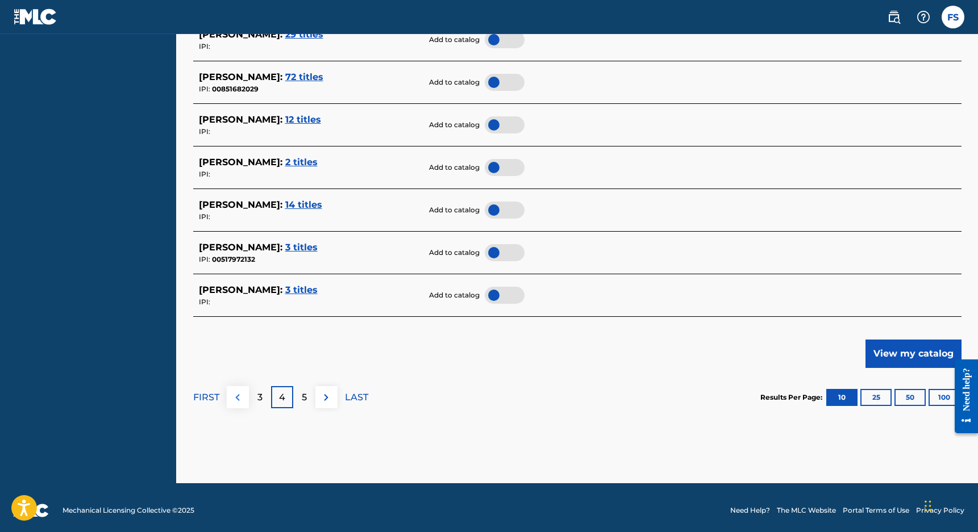
click at [239, 397] on img at bounding box center [238, 398] width 14 height 14
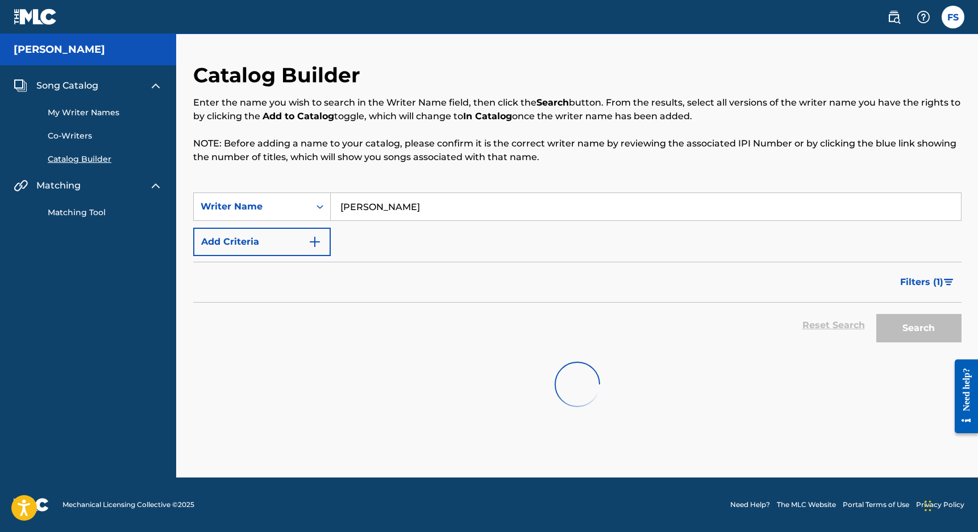
scroll to position [0, 0]
click at [239, 397] on div at bounding box center [577, 384] width 768 height 73
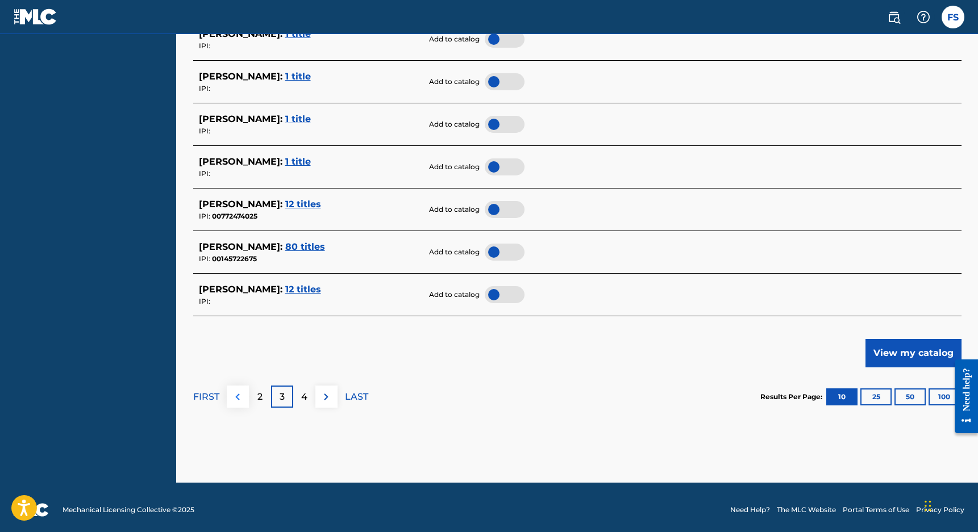
scroll to position [494, 0]
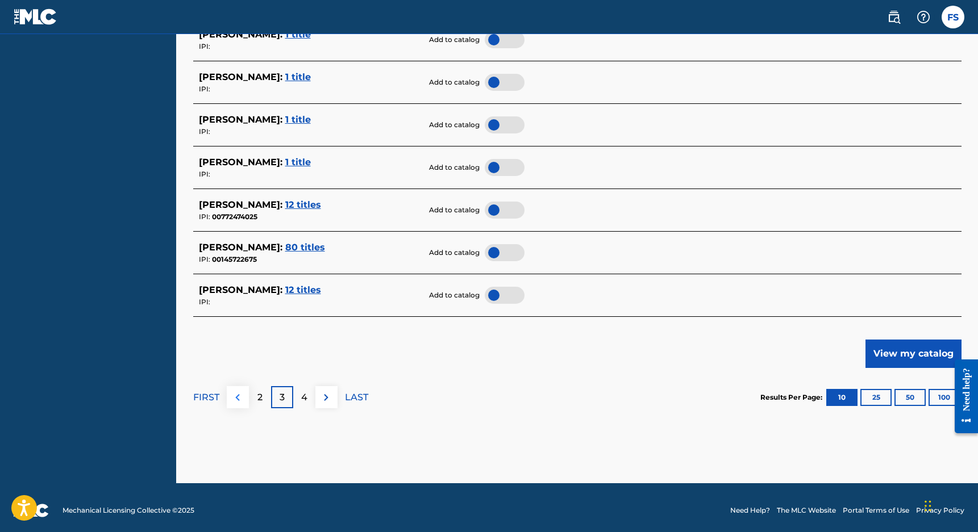
click at [245, 395] on button at bounding box center [238, 397] width 22 height 22
click at [242, 391] on img at bounding box center [238, 398] width 14 height 14
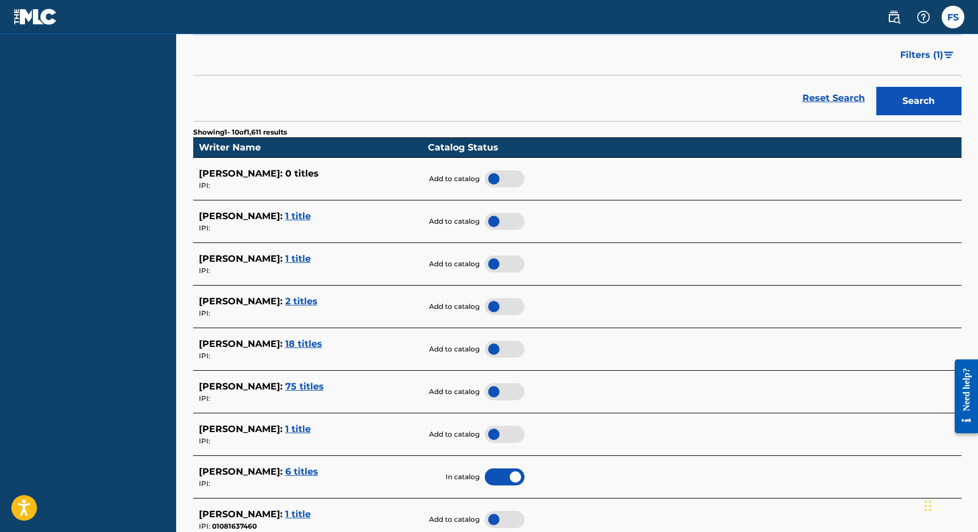
scroll to position [376, 0]
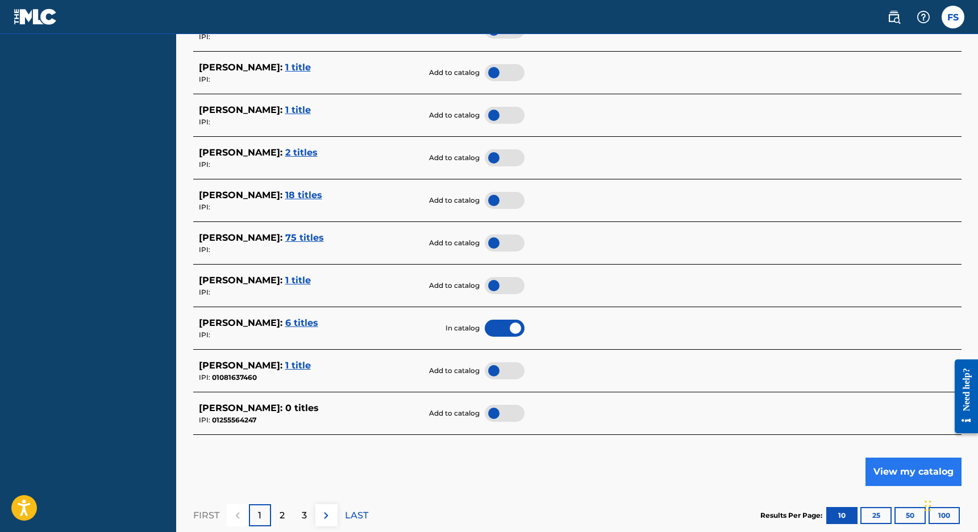
click at [886, 464] on button "View my catalog" at bounding box center [913, 472] width 96 height 28
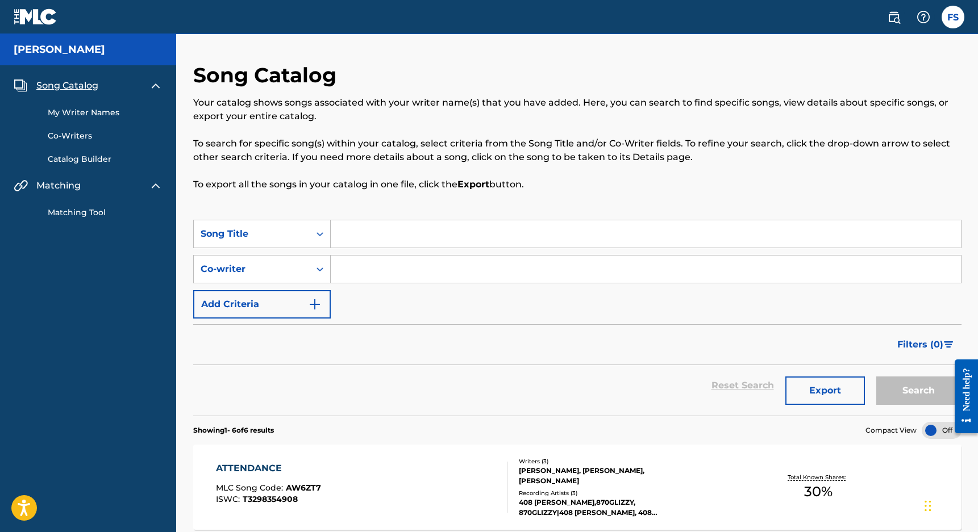
click at [404, 245] on input "Search Form" at bounding box center [646, 233] width 630 height 27
type input "E"
type input "Reap"
click at [369, 264] on input "Search Form" at bounding box center [646, 269] width 630 height 27
type input "B"
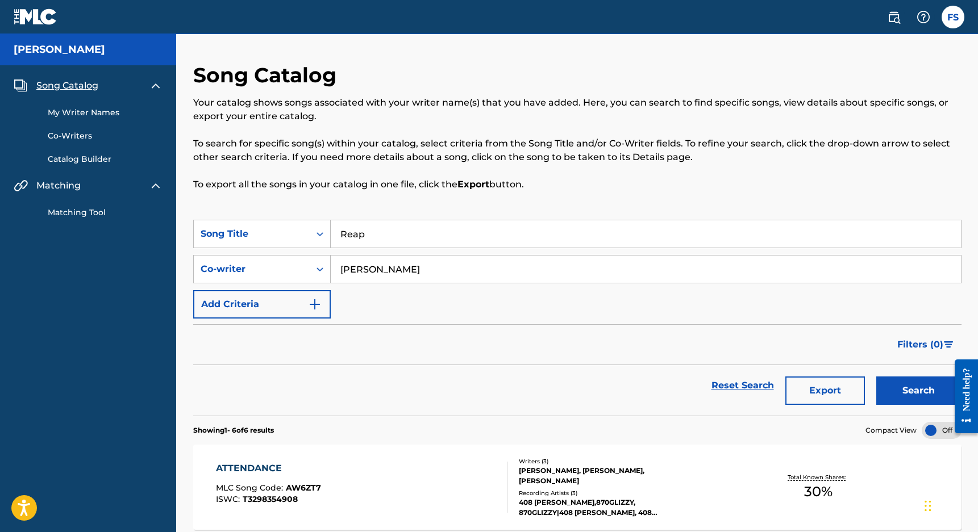
click at [918, 391] on button "Search" at bounding box center [918, 391] width 85 height 28
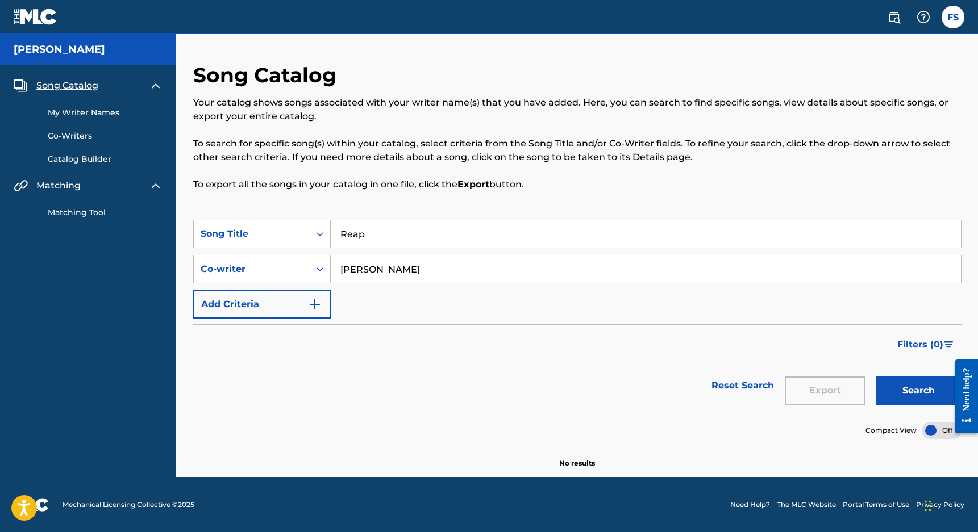
type input "J"
drag, startPoint x: 372, startPoint y: 237, endPoint x: 315, endPoint y: 241, distance: 57.5
click at [315, 241] on div "SearchWithCriteria7705e9f7-9df4-4ee5-83a3-163709ef2608 Song Title Reap" at bounding box center [577, 234] width 768 height 28
type input "R"
click at [770, 343] on div "Filters ( 0 )" at bounding box center [577, 344] width 768 height 41
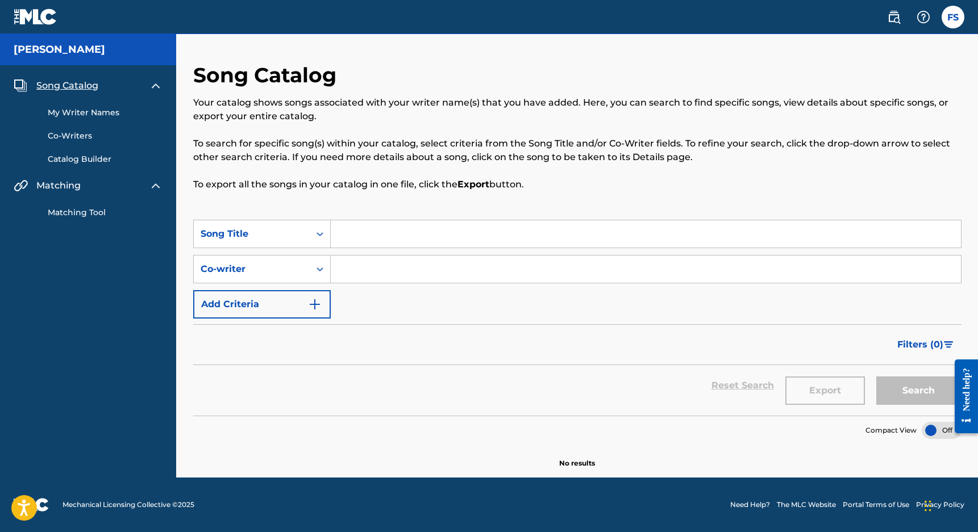
click at [386, 349] on div "Filters ( 0 )" at bounding box center [577, 344] width 768 height 41
click at [706, 390] on div "Reset Search Export Search" at bounding box center [577, 385] width 768 height 41
click at [720, 395] on div "Reset Search Export Search" at bounding box center [577, 385] width 768 height 41
click at [718, 386] on div "Reset Search Export Search" at bounding box center [577, 385] width 768 height 41
click at [548, 258] on input "Search Form" at bounding box center [646, 269] width 630 height 27
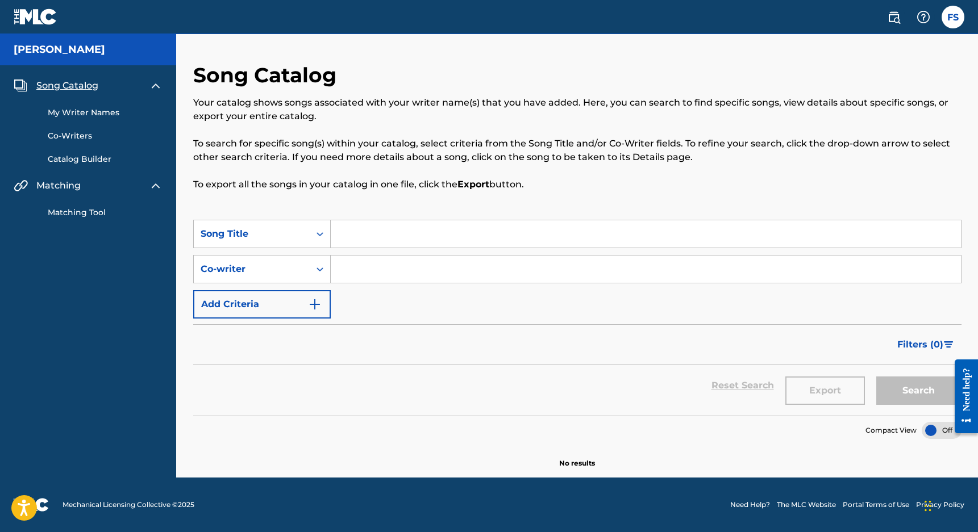
click at [540, 236] on input "Search Form" at bounding box center [646, 233] width 630 height 27
type input "v"
click at [715, 384] on link "Reset Search" at bounding box center [743, 385] width 74 height 25
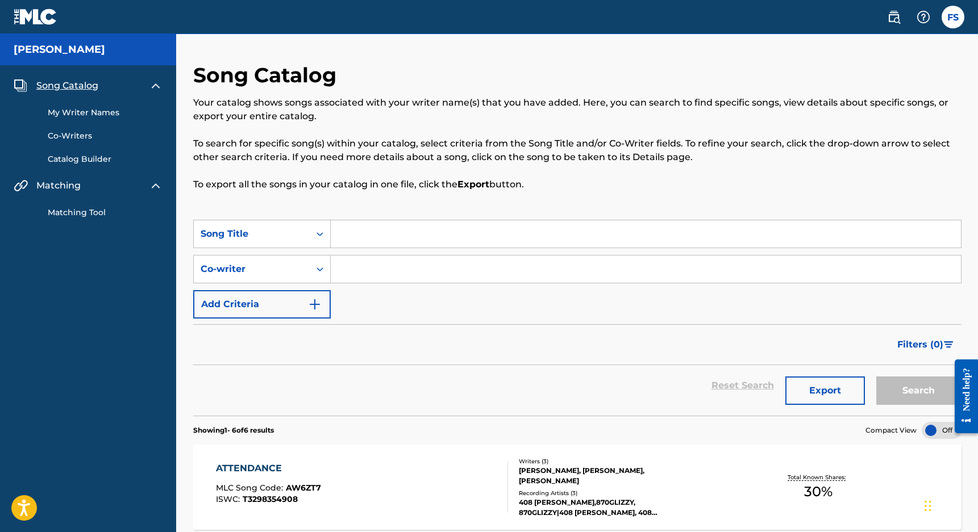
click at [646, 352] on div "Filters ( 0 )" at bounding box center [577, 344] width 768 height 41
click at [68, 87] on span "Song Catalog" at bounding box center [67, 86] width 62 height 14
click at [77, 112] on link "My Writer Names" at bounding box center [105, 113] width 115 height 12
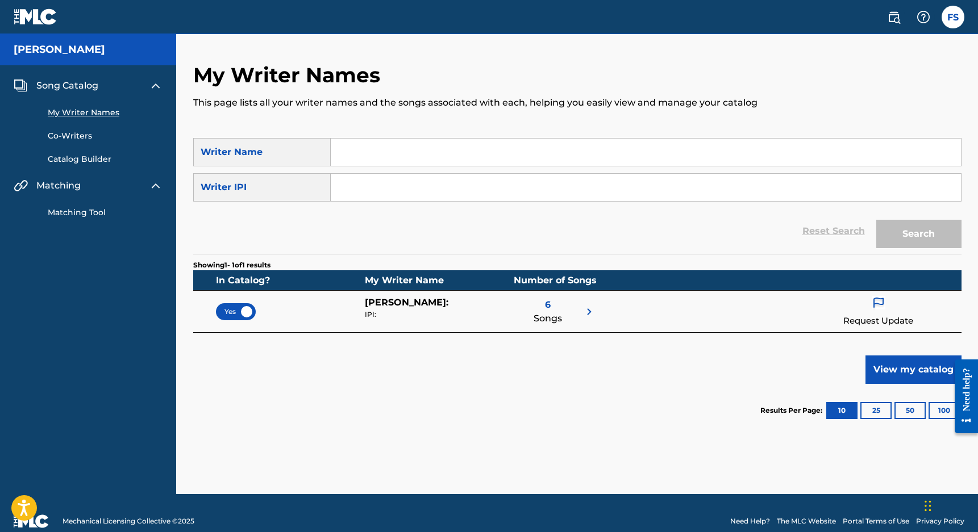
click at [74, 133] on link "Co-Writers" at bounding box center [105, 136] width 115 height 12
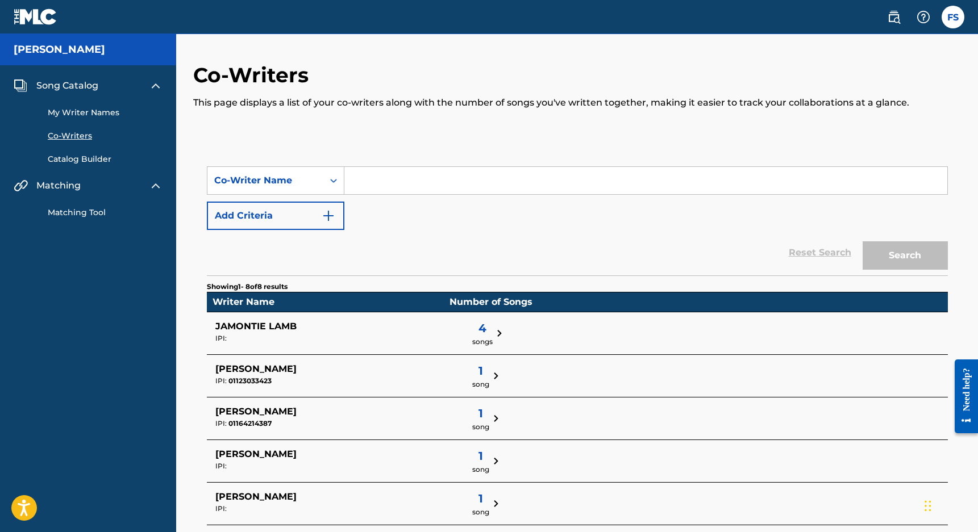
click at [76, 156] on link "Catalog Builder" at bounding box center [105, 159] width 115 height 12
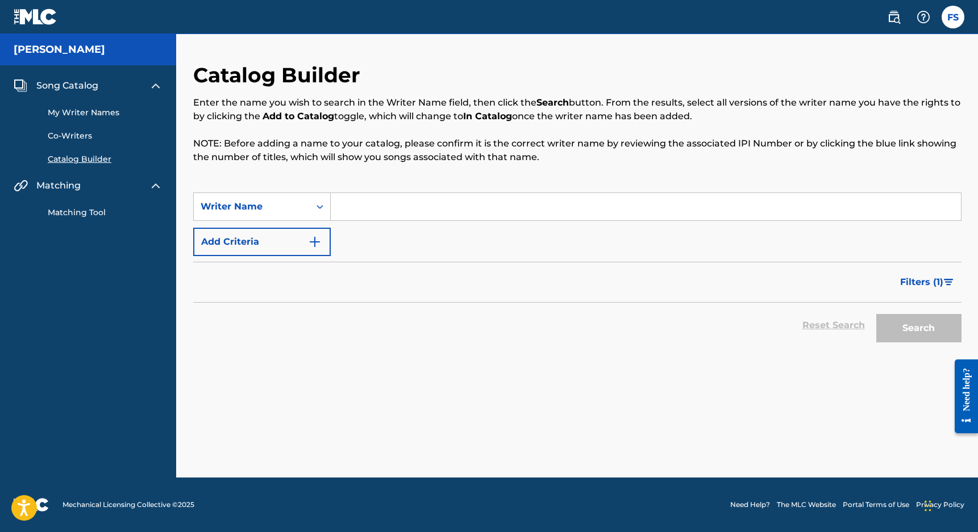
click at [78, 205] on div "Matching Tool" at bounding box center [88, 206] width 149 height 26
click at [77, 216] on link "Matching Tool" at bounding box center [105, 213] width 115 height 12
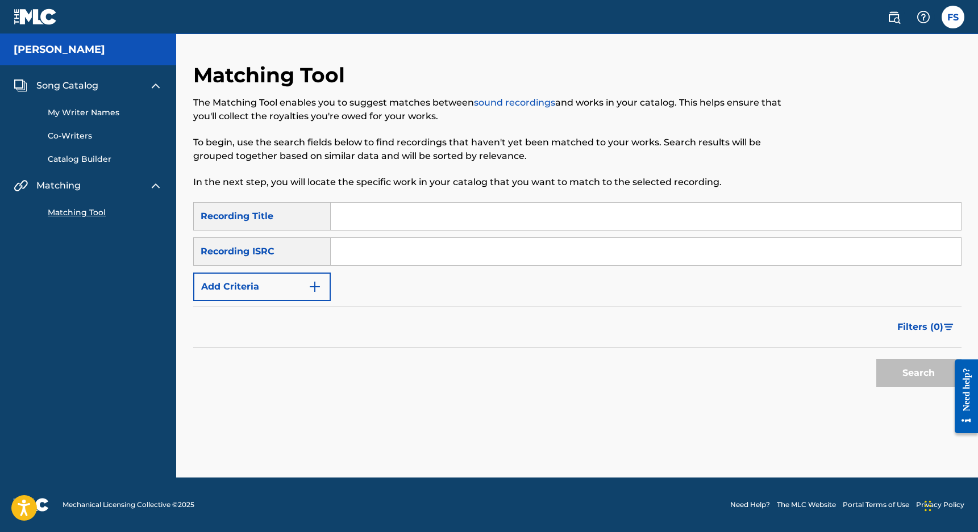
click at [942, 23] on div "FS [PERSON_NAME] [EMAIL_ADDRESS][DOMAIN_NAME] Notification Preferences Profile …" at bounding box center [919, 17] width 89 height 23
click at [946, 21] on label at bounding box center [952, 17] width 23 height 23
click at [953, 17] on input "[PERSON_NAME] [EMAIL_ADDRESS][DOMAIN_NAME] Notification Preferences Profile Log…" at bounding box center [953, 17] width 0 height 0
click at [889, 24] on link at bounding box center [893, 17] width 23 height 23
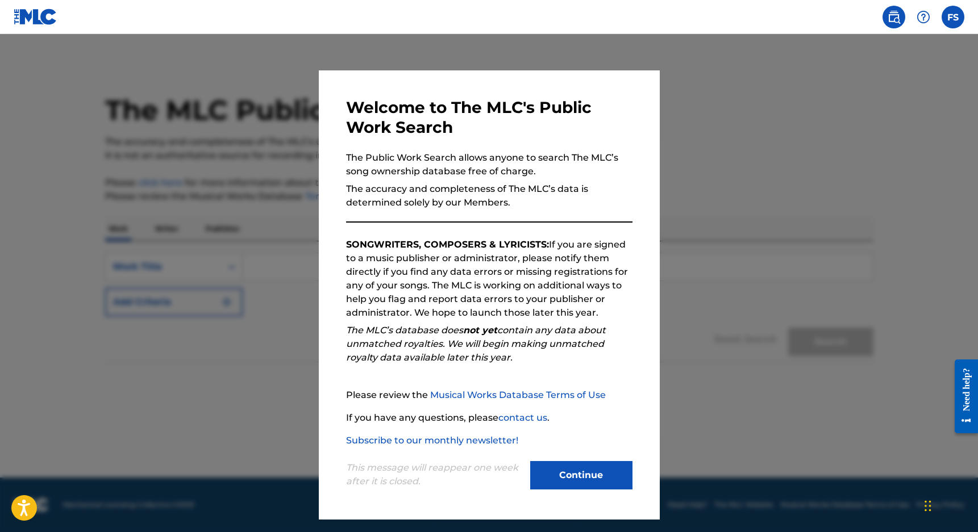
click at [832, 181] on div at bounding box center [489, 300] width 978 height 532
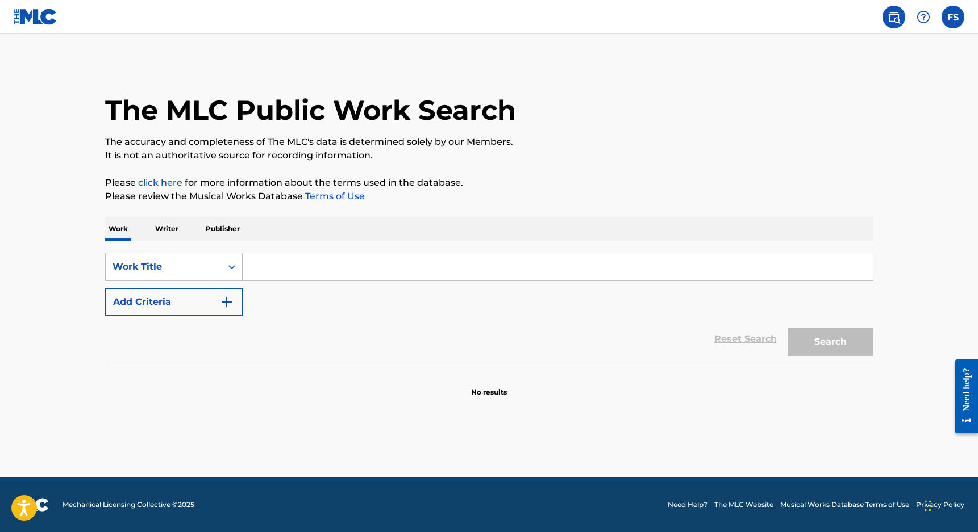
click at [160, 231] on p "Writer" at bounding box center [167, 229] width 30 height 24
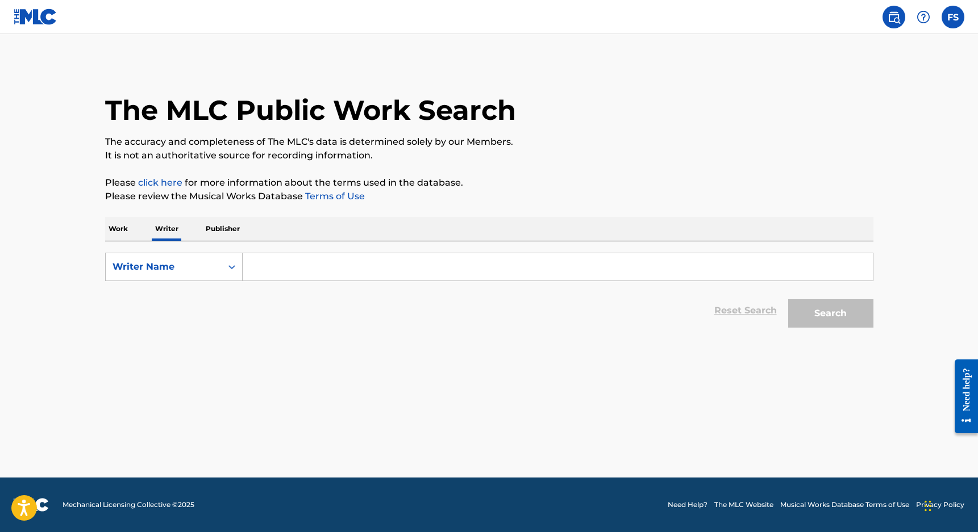
click at [140, 232] on div "Work Writer Publisher" at bounding box center [489, 229] width 768 height 24
click at [206, 230] on p "Publisher" at bounding box center [222, 229] width 41 height 24
click at [140, 233] on div "Work Writer Publisher" at bounding box center [489, 229] width 768 height 24
click at [109, 228] on p "Work" at bounding box center [118, 229] width 26 height 24
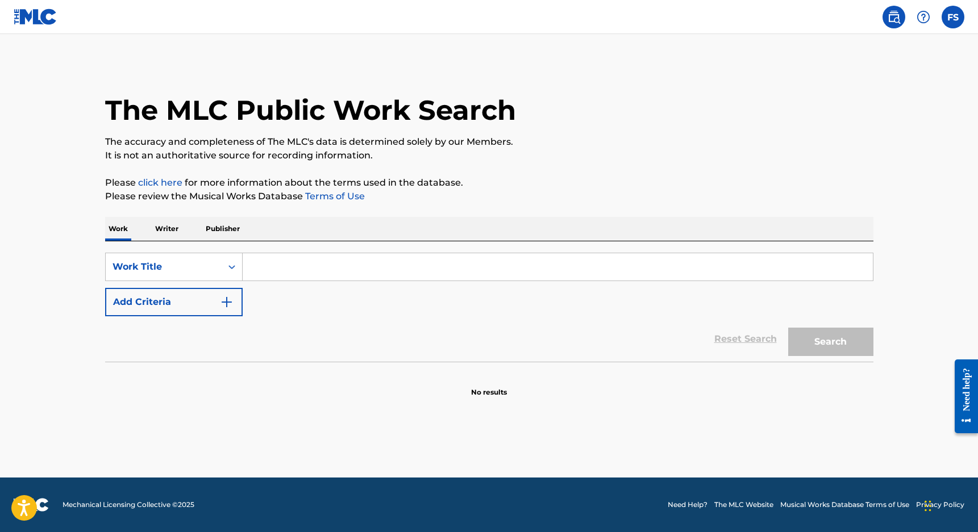
click at [247, 269] on input "Search Form" at bounding box center [558, 266] width 630 height 27
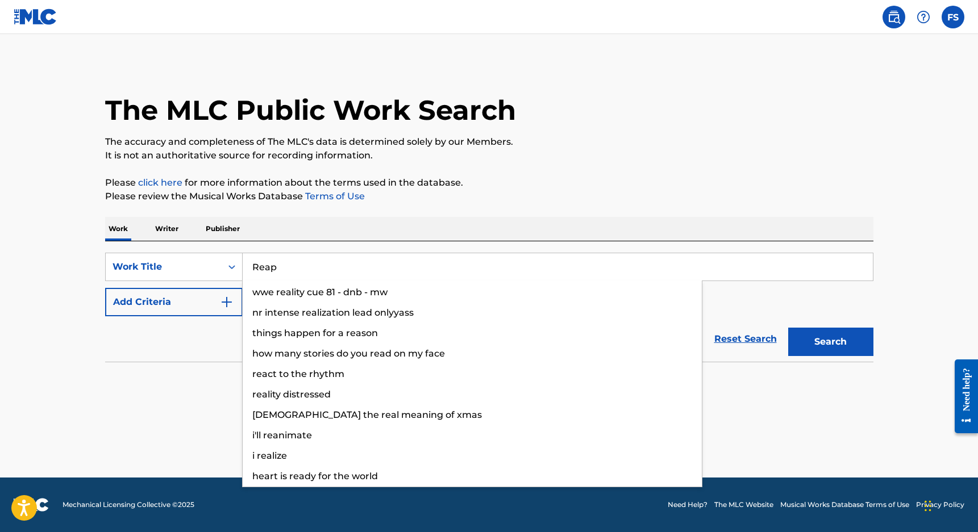
click at [830, 342] on button "Search" at bounding box center [830, 342] width 85 height 28
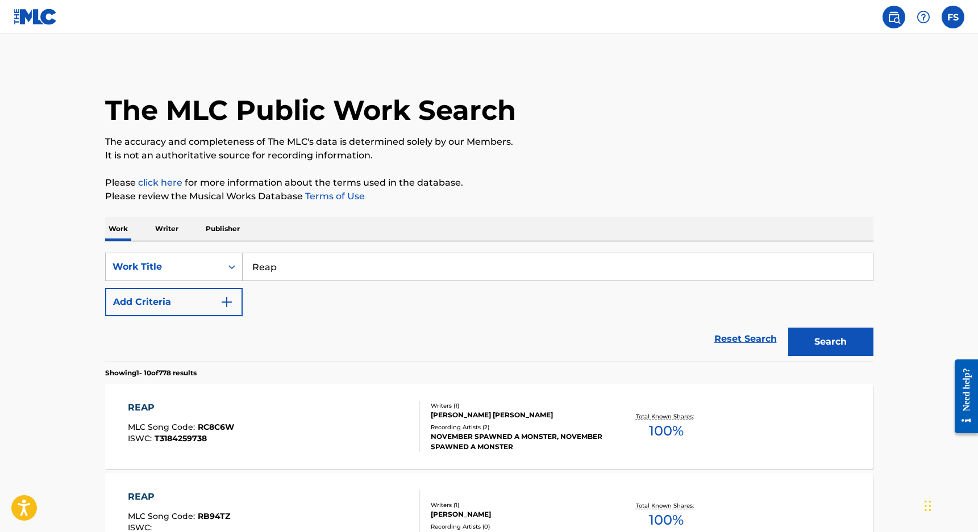
click at [304, 273] on input "Reap" at bounding box center [558, 266] width 630 height 27
click at [830, 342] on button "Search" at bounding box center [830, 342] width 85 height 28
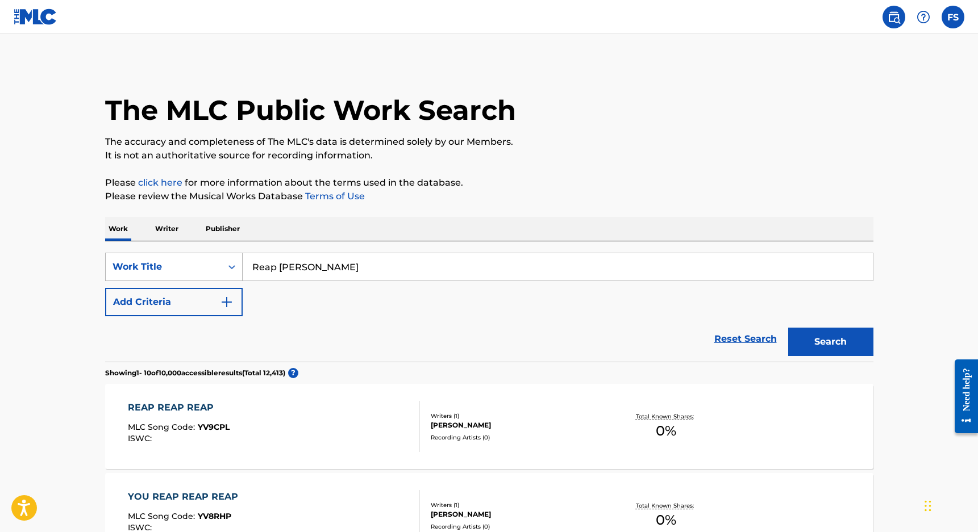
drag, startPoint x: 324, startPoint y: 265, endPoint x: 228, endPoint y: 266, distance: 96.0
click at [228, 266] on div "SearchWithCriteria64f4e592-34d2-4bfc-b330-8457e400728f Work Title Reap [PERSON_…" at bounding box center [489, 267] width 768 height 28
click at [830, 342] on button "Search" at bounding box center [830, 342] width 85 height 28
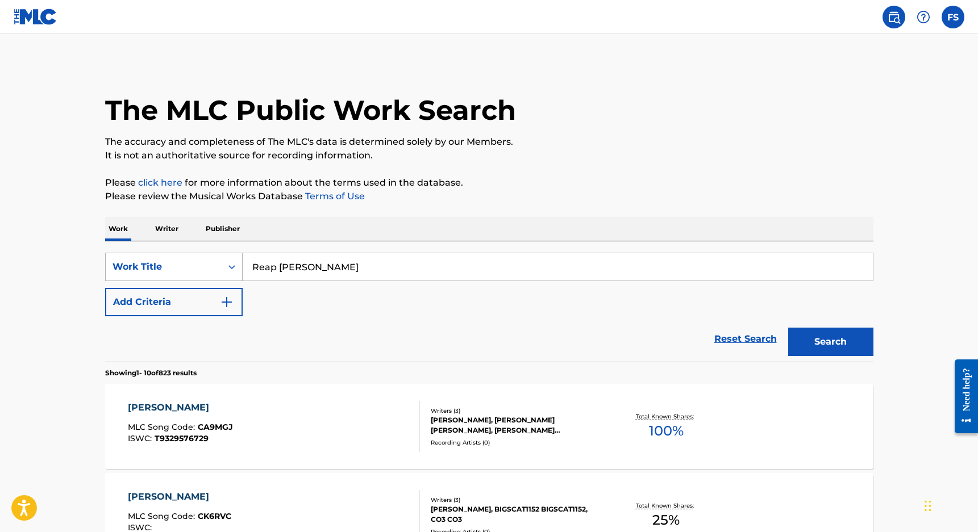
drag, startPoint x: 327, startPoint y: 273, endPoint x: 238, endPoint y: 273, distance: 89.2
click at [238, 273] on div "SearchWithCriteria64f4e592-34d2-4bfc-b330-8457e400728f Work Title Reap [PERSON_…" at bounding box center [489, 267] width 768 height 28
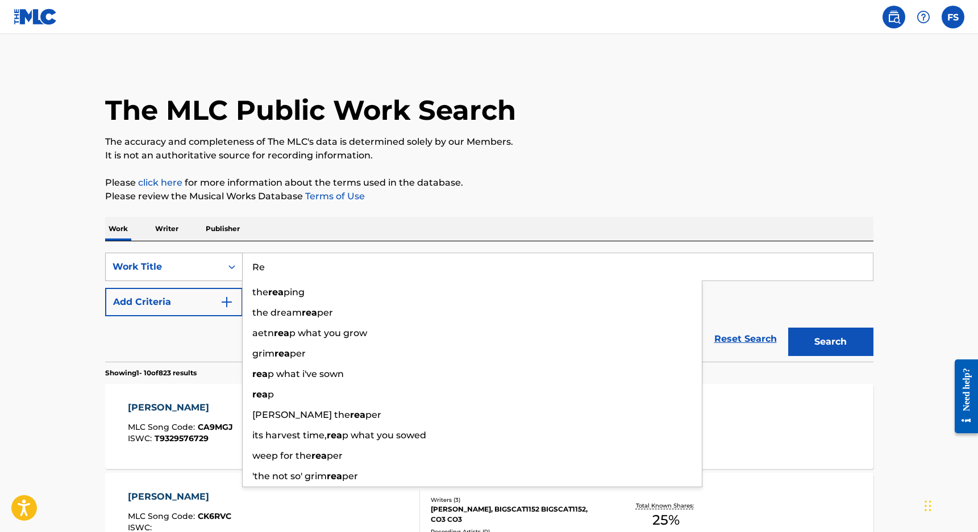
type input "R"
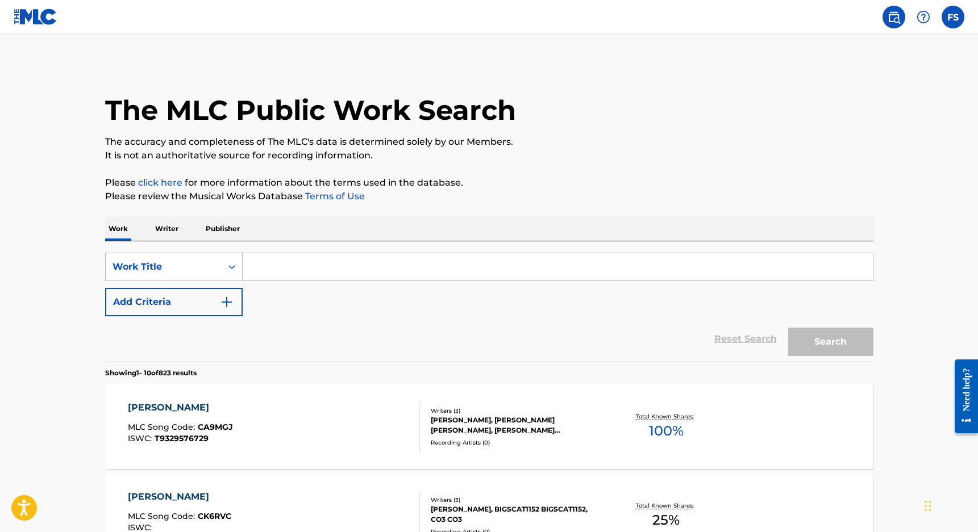
click at [828, 108] on div "The MLC Public Work Search" at bounding box center [489, 103] width 768 height 83
click at [945, 27] on div "FS [PERSON_NAME] [EMAIL_ADDRESS][DOMAIN_NAME] Notification Preferences Profile …" at bounding box center [919, 17] width 89 height 23
click at [946, 23] on label at bounding box center [952, 17] width 23 height 23
click at [953, 17] on input "[PERSON_NAME] [EMAIL_ADDRESS][DOMAIN_NAME] Notification Preferences Profile Log…" at bounding box center [953, 17] width 0 height 0
click at [858, 62] on div "FS" at bounding box center [846, 72] width 34 height 34
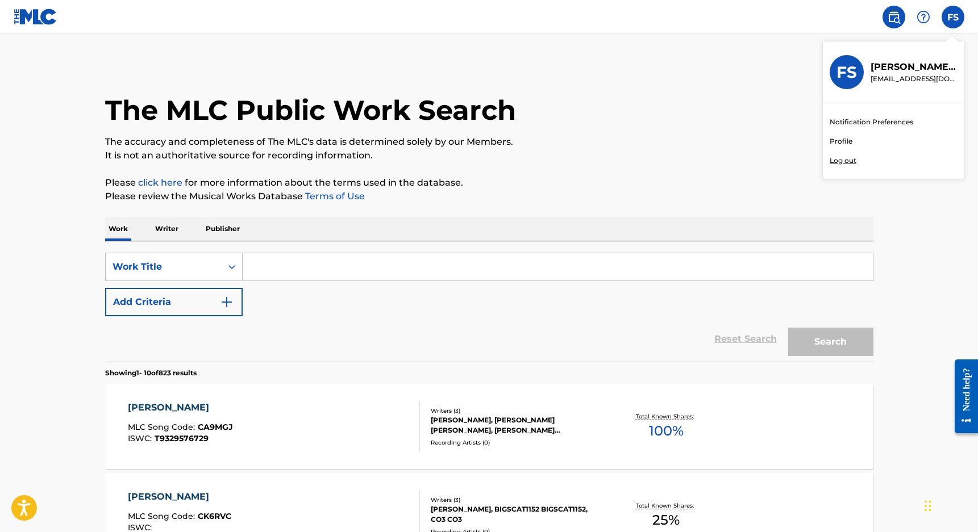
click at [953, 17] on input "[PERSON_NAME] [EMAIL_ADDRESS][DOMAIN_NAME] Notification Preferences Profile Log…" at bounding box center [953, 17] width 0 height 0
click at [887, 59] on div "[PERSON_NAME] [EMAIL_ADDRESS][DOMAIN_NAME]" at bounding box center [893, 72] width 141 height 62
click at [953, 17] on input "[PERSON_NAME] [EMAIL_ADDRESS][DOMAIN_NAME] Notification Preferences Profile Log…" at bounding box center [953, 17] width 0 height 0
click at [885, 67] on p "[PERSON_NAME]" at bounding box center [913, 67] width 86 height 14
click at [953, 17] on input "[PERSON_NAME] [EMAIL_ADDRESS][DOMAIN_NAME] Notification Preferences Profile Log…" at bounding box center [953, 17] width 0 height 0
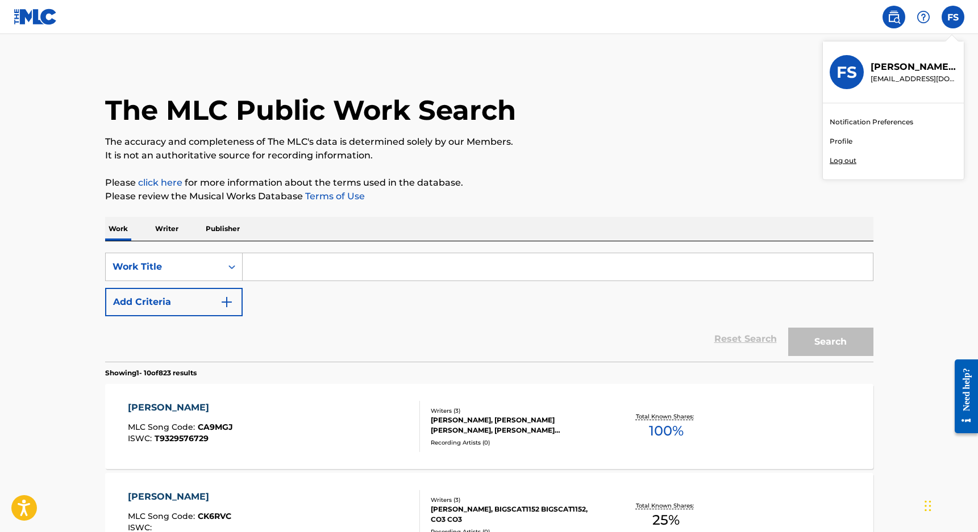
click at [859, 112] on div "Notification Preferences Profile Log out" at bounding box center [893, 141] width 141 height 76
click at [953, 17] on input "[PERSON_NAME] [EMAIL_ADDRESS][DOMAIN_NAME] Notification Preferences Profile Log…" at bounding box center [953, 17] width 0 height 0
click at [858, 116] on div "Notification Preferences Profile Log out" at bounding box center [893, 141] width 141 height 76
click at [953, 17] on input "[PERSON_NAME] [EMAIL_ADDRESS][DOMAIN_NAME] Notification Preferences Profile Log…" at bounding box center [953, 17] width 0 height 0
click at [847, 132] on div "Notification Preferences Profile Log out" at bounding box center [893, 141] width 141 height 76
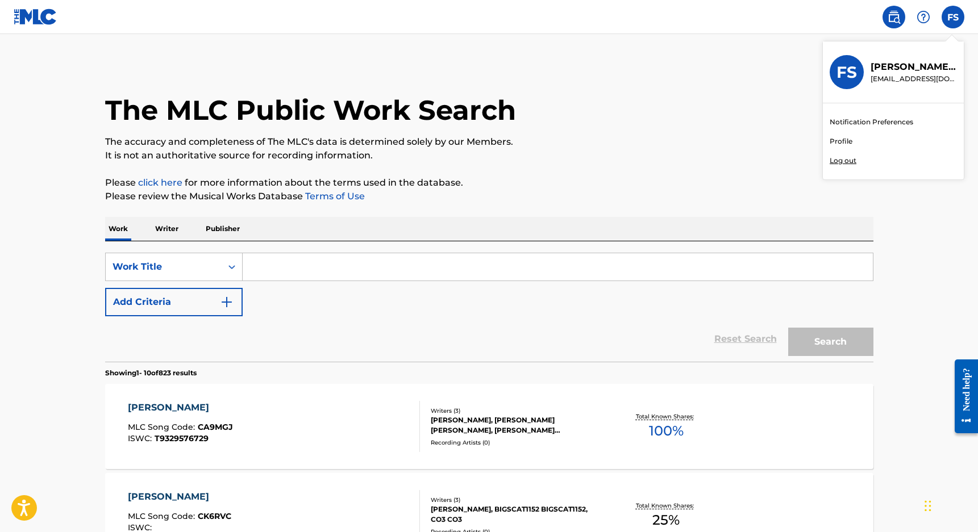
click at [953, 17] on input "[PERSON_NAME] [EMAIL_ADDRESS][DOMAIN_NAME] Notification Preferences Profile Log…" at bounding box center [953, 17] width 0 height 0
click at [843, 139] on link "Profile" at bounding box center [840, 141] width 23 height 10
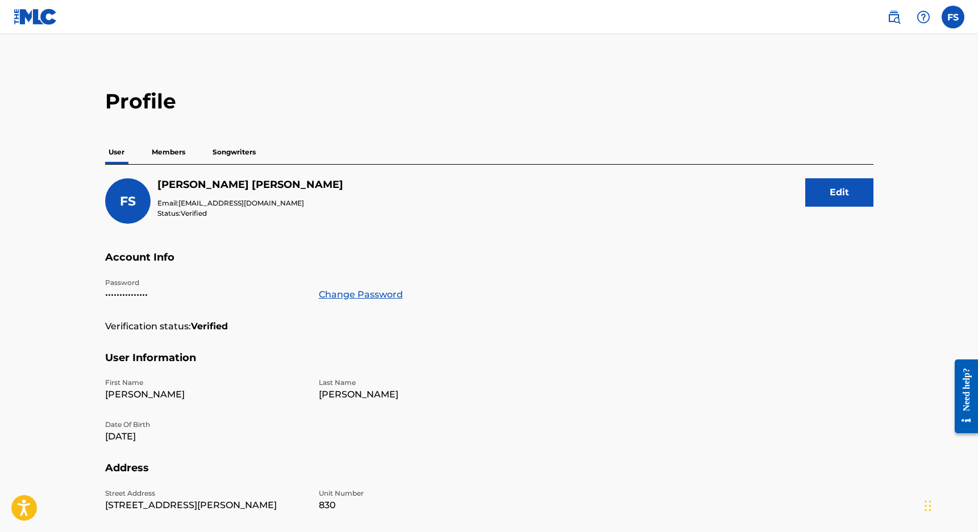
click at [180, 155] on p "Members" at bounding box center [168, 152] width 40 height 24
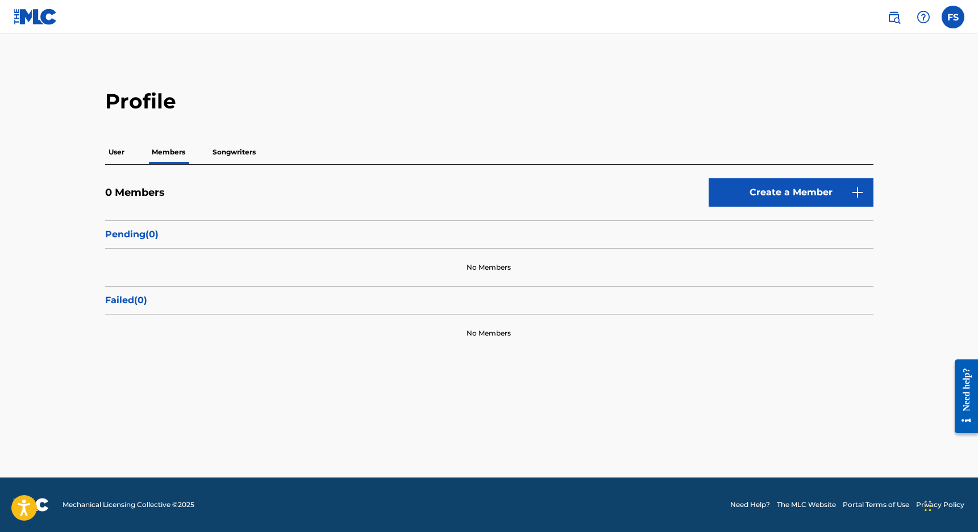
click at [226, 156] on p "Songwriters" at bounding box center [234, 152] width 50 height 24
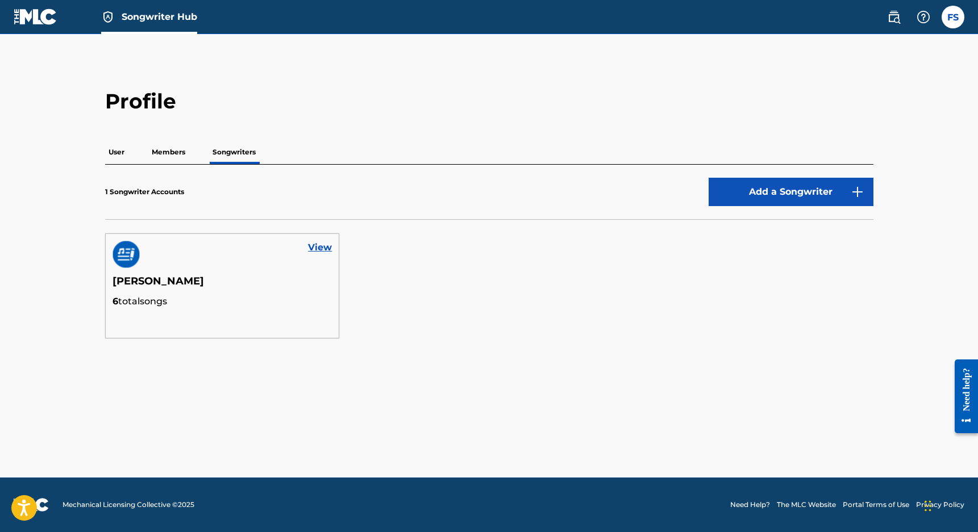
click at [243, 264] on div "View" at bounding box center [222, 254] width 233 height 41
click at [316, 245] on link "View" at bounding box center [320, 248] width 24 height 14
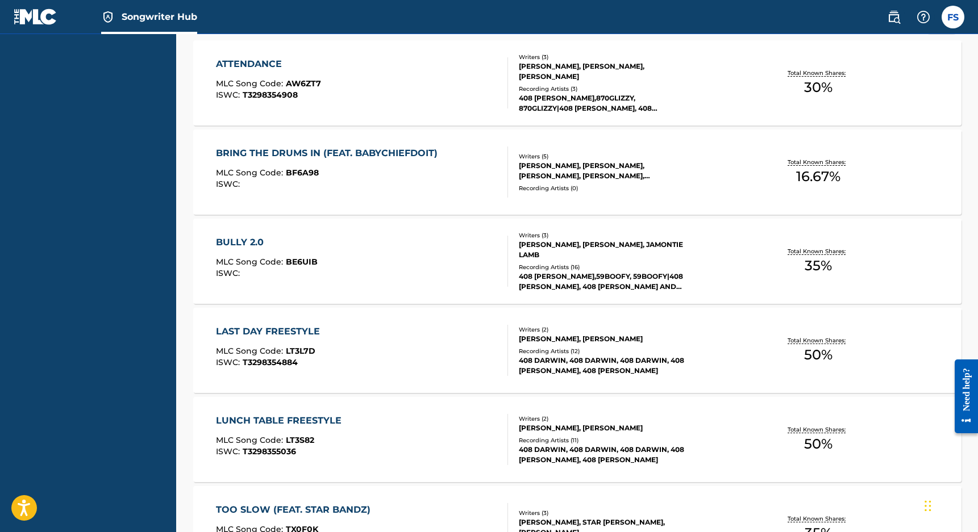
scroll to position [552, 0]
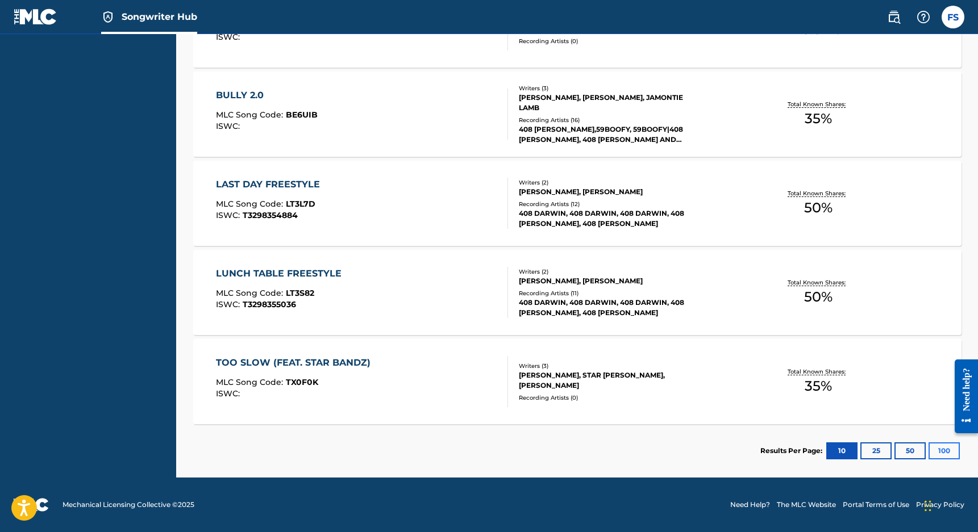
click at [946, 453] on button "100" at bounding box center [943, 451] width 31 height 17
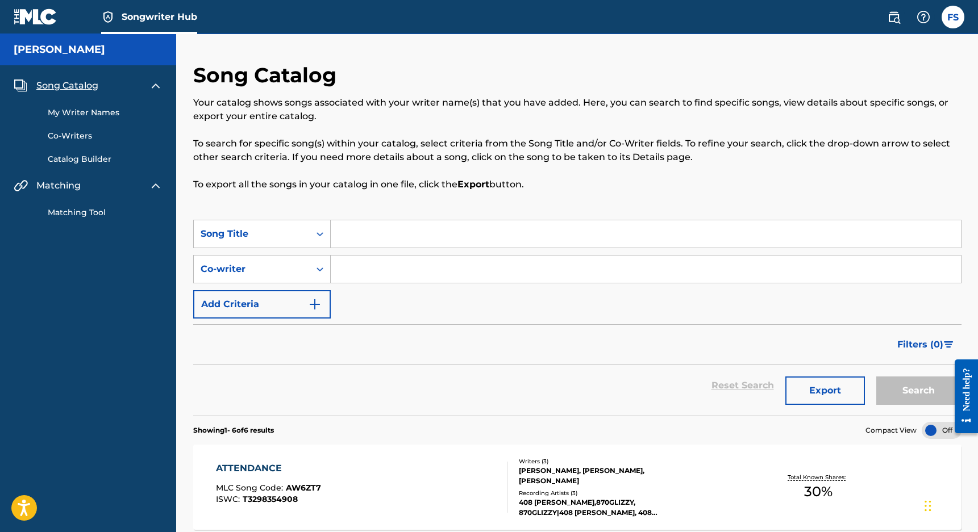
click at [264, 0] on nav "Songwriter Hub FS [PERSON_NAME] [EMAIL_ADDRESS][DOMAIN_NAME] Notification Prefe…" at bounding box center [489, 17] width 978 height 34
click at [93, 91] on span "Song Catalog" at bounding box center [67, 86] width 62 height 14
click at [88, 110] on link "My Writer Names" at bounding box center [105, 113] width 115 height 12
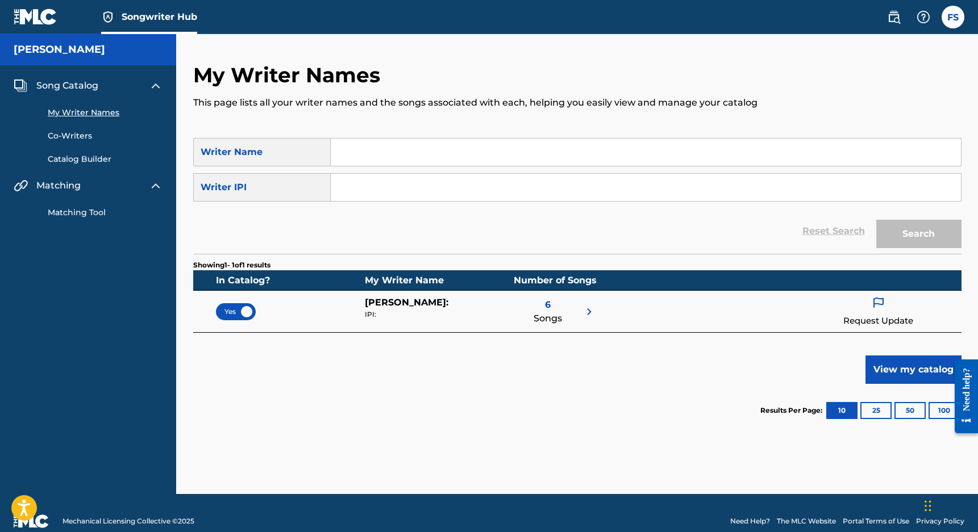
click at [91, 131] on link "Co-Writers" at bounding box center [105, 136] width 115 height 12
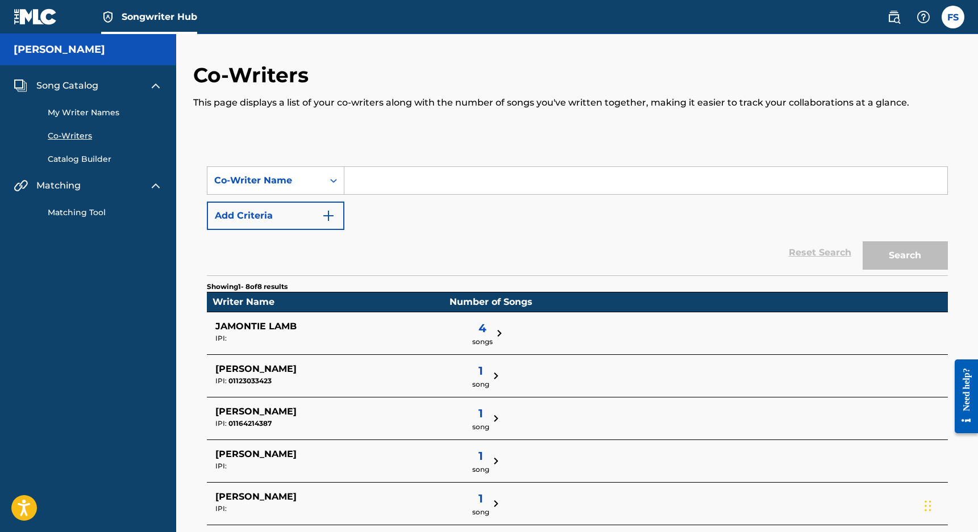
click at [89, 155] on link "Catalog Builder" at bounding box center [105, 159] width 115 height 12
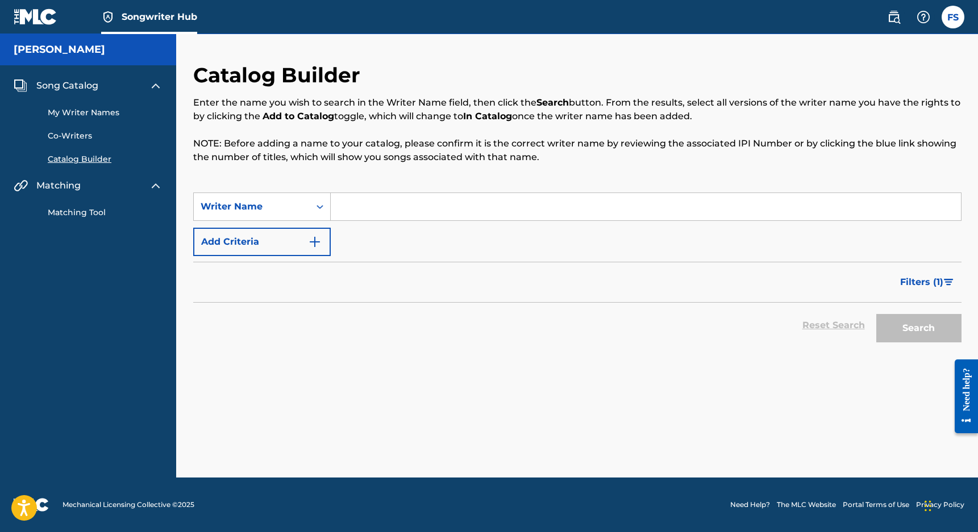
click at [40, 16] on img at bounding box center [36, 17] width 44 height 16
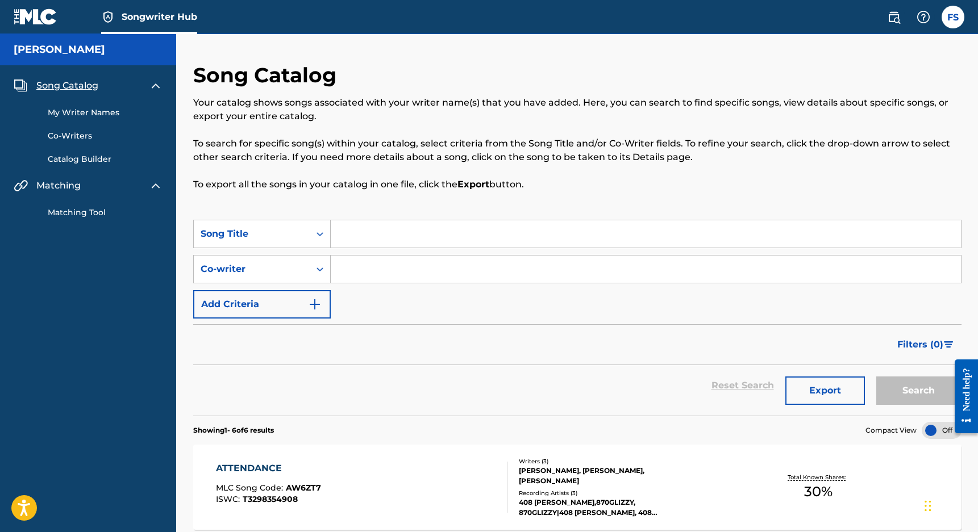
click at [65, 91] on span "Song Catalog" at bounding box center [67, 86] width 62 height 14
click at [67, 89] on span "Song Catalog" at bounding box center [67, 86] width 62 height 14
click at [77, 118] on link "My Writer Names" at bounding box center [105, 113] width 115 height 12
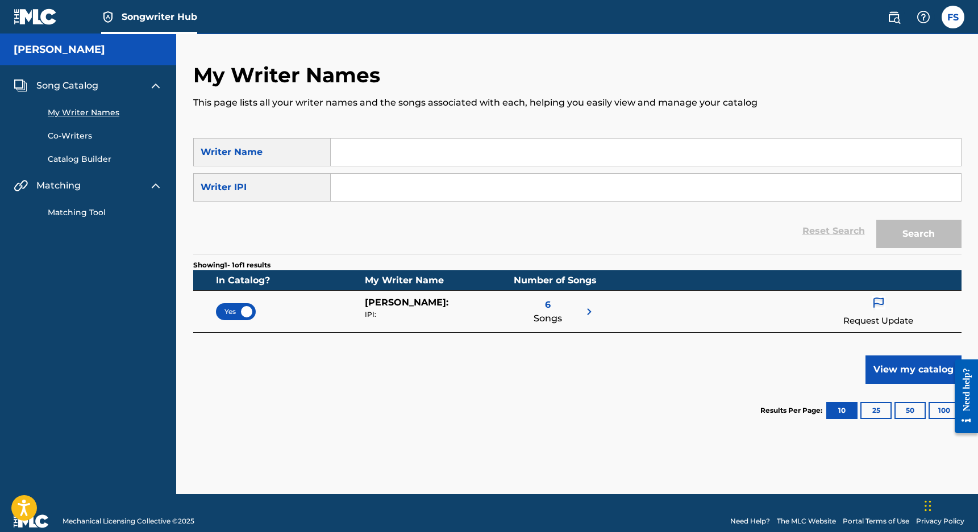
click at [132, 84] on div "Song Catalog" at bounding box center [88, 86] width 149 height 14
click at [147, 83] on div "Song Catalog" at bounding box center [88, 86] width 149 height 14
click at [955, 19] on label at bounding box center [952, 17] width 23 height 23
click at [953, 17] on input "[PERSON_NAME] [EMAIL_ADDRESS][DOMAIN_NAME] Notification Preferences Profile Log…" at bounding box center [953, 17] width 0 height 0
click at [695, 89] on div "My Writer Names This page lists all your writer names and the songs associated …" at bounding box center [577, 100] width 768 height 76
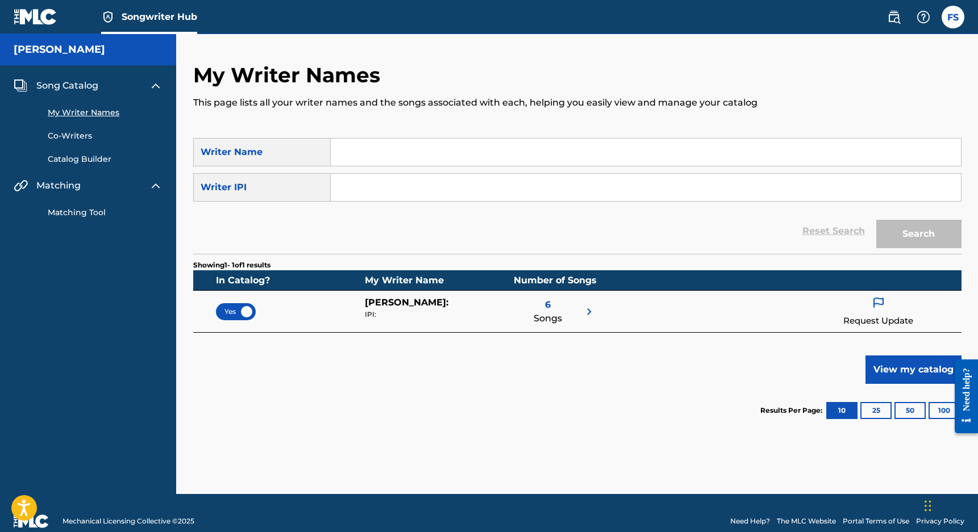
click at [853, 322] on p "Request Update" at bounding box center [878, 321] width 70 height 13
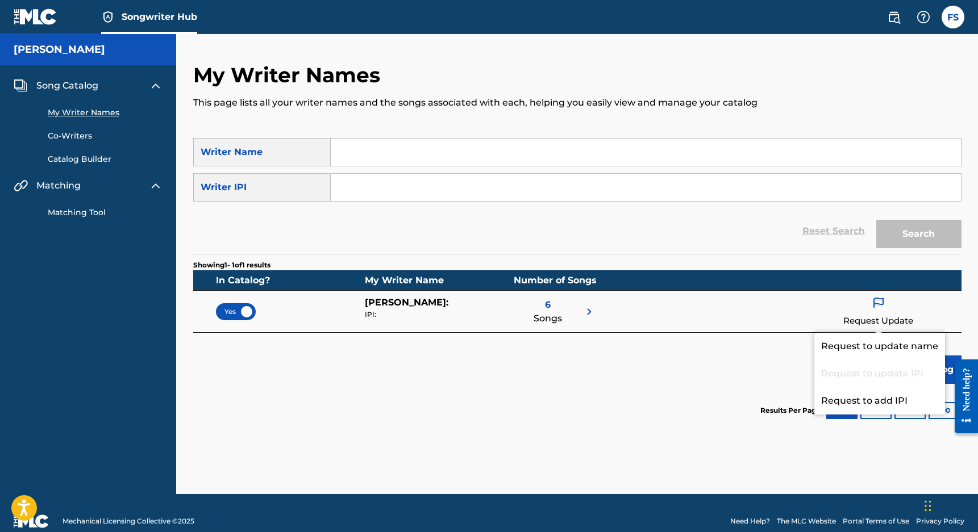
click at [656, 337] on div "Showing 1 - 1 of 1 results In Catalog? My Writer Name Number of Songs Yes [PERS…" at bounding box center [577, 345] width 768 height 183
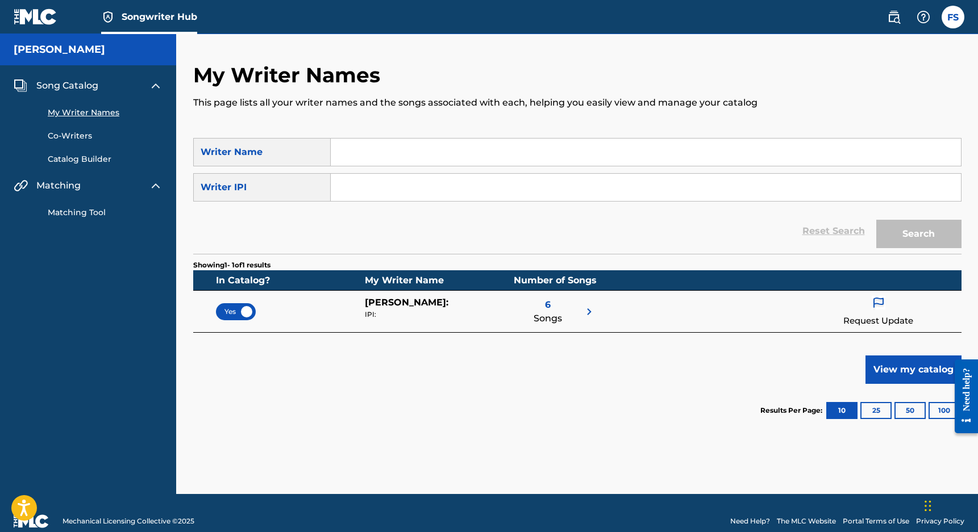
click at [583, 302] on div "6 Songs" at bounding box center [555, 312] width 82 height 32
